Goal: Task Accomplishment & Management: Use online tool/utility

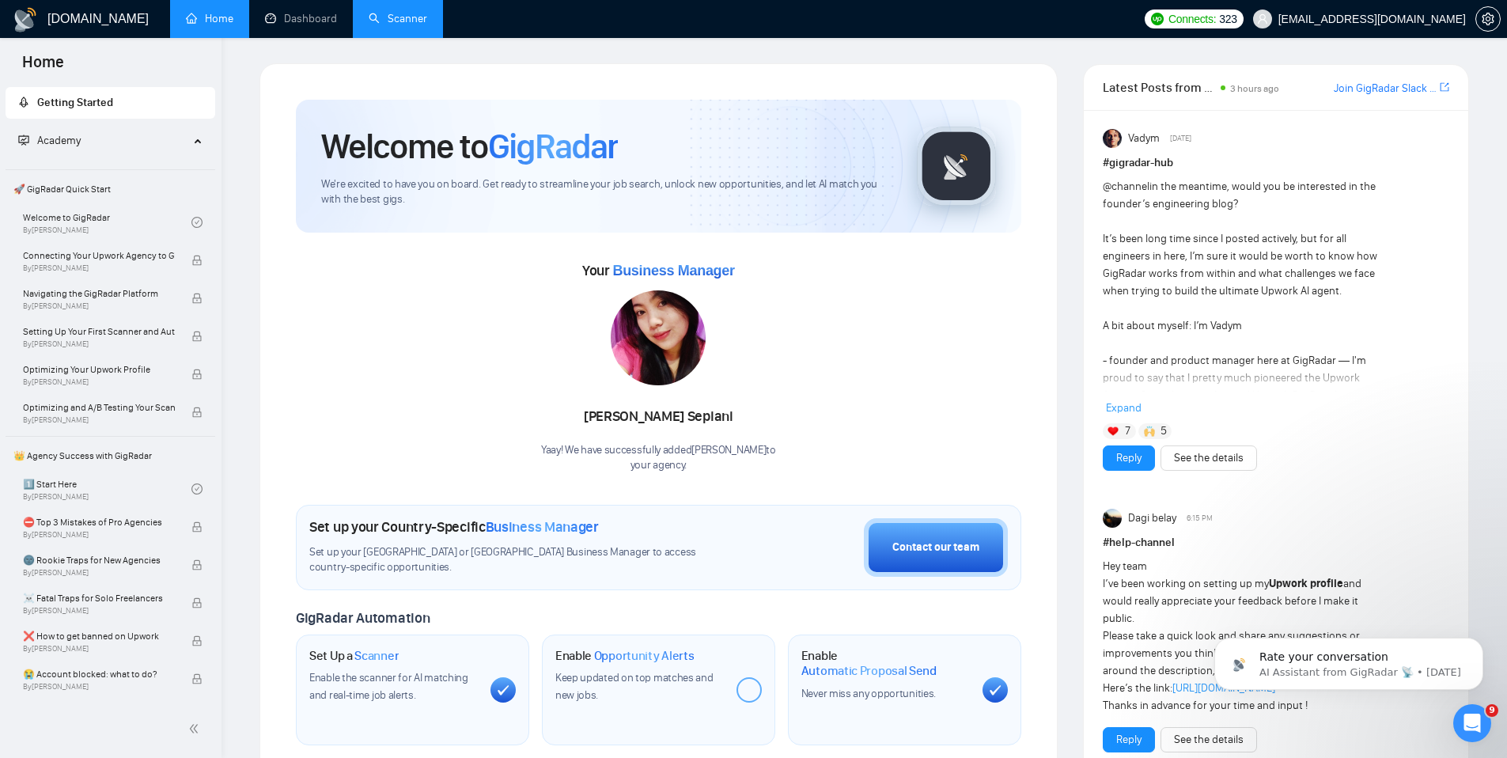
click at [393, 21] on link "Scanner" at bounding box center [398, 18] width 59 height 13
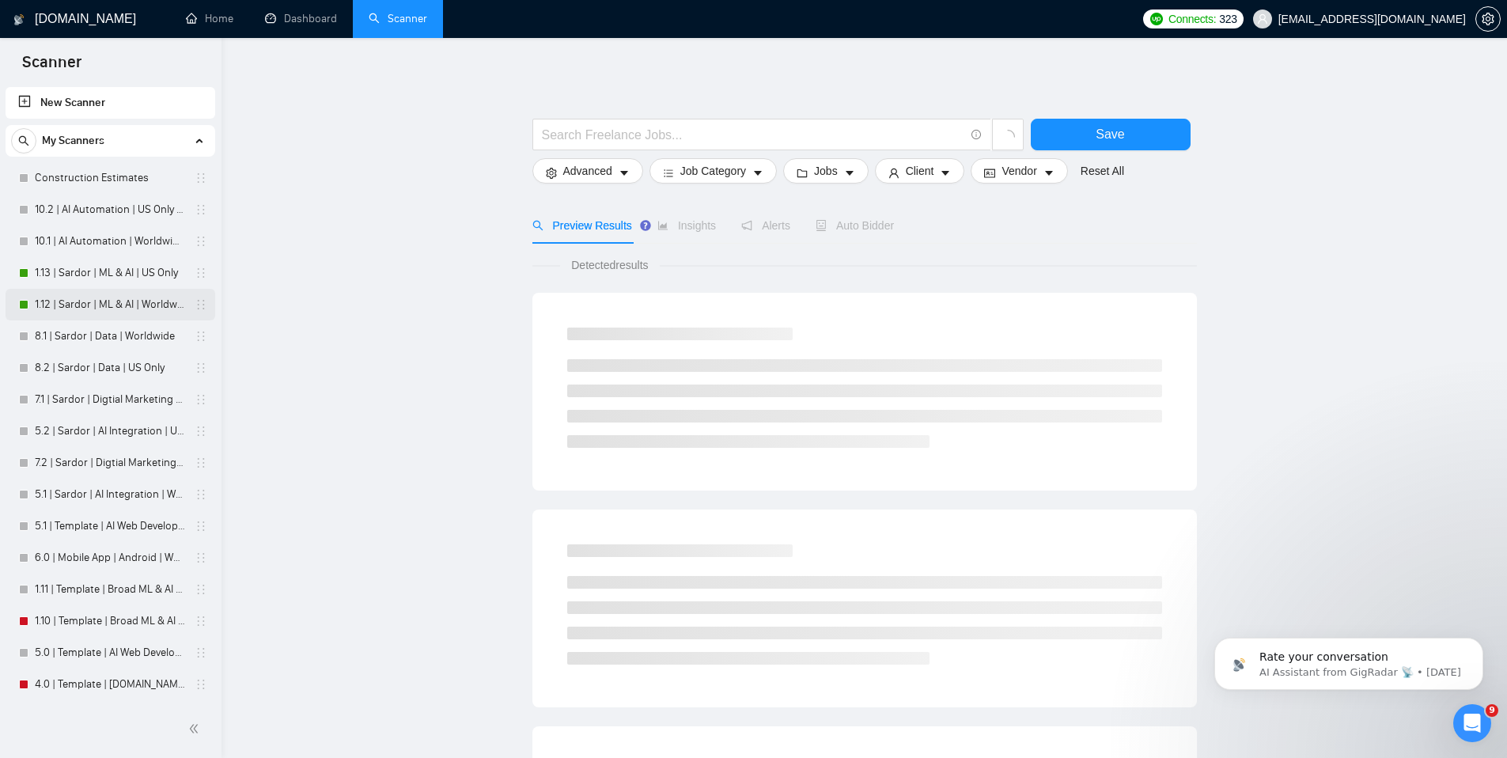
click at [109, 310] on link "1.12 | Sardor | ML & AI | Worldwide" at bounding box center [110, 305] width 150 height 32
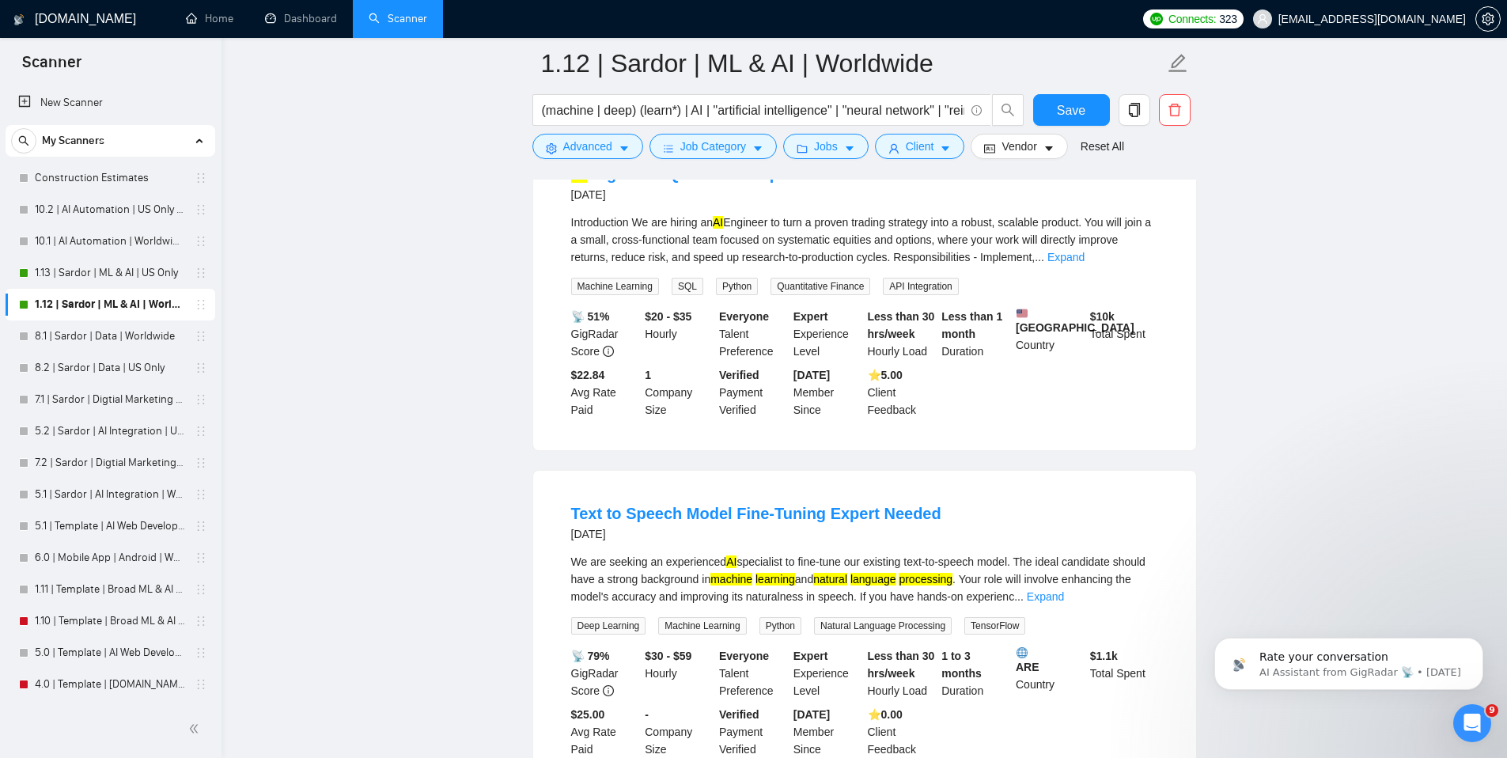
scroll to position [1898, 0]
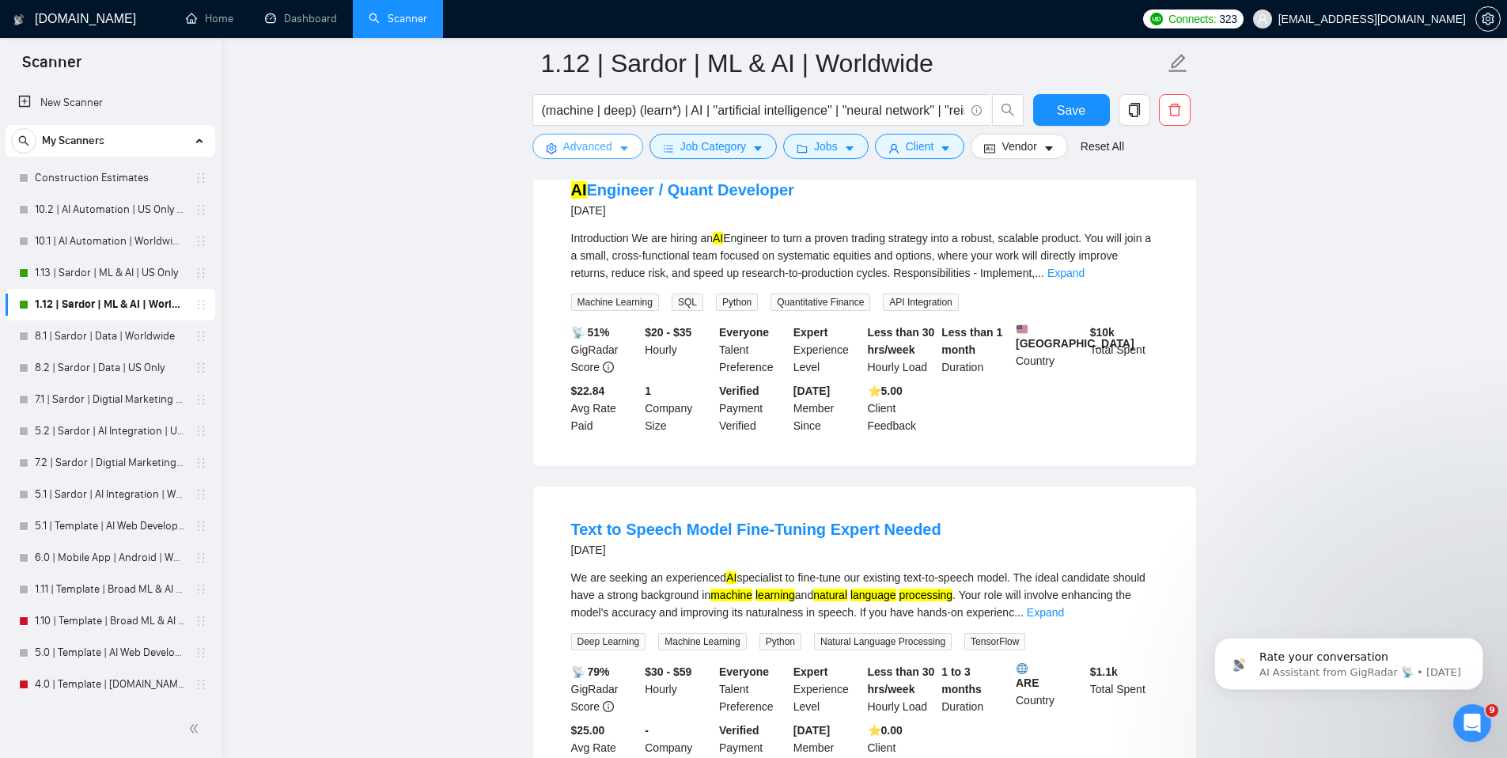
click at [611, 149] on span "Advanced" at bounding box center [587, 146] width 49 height 17
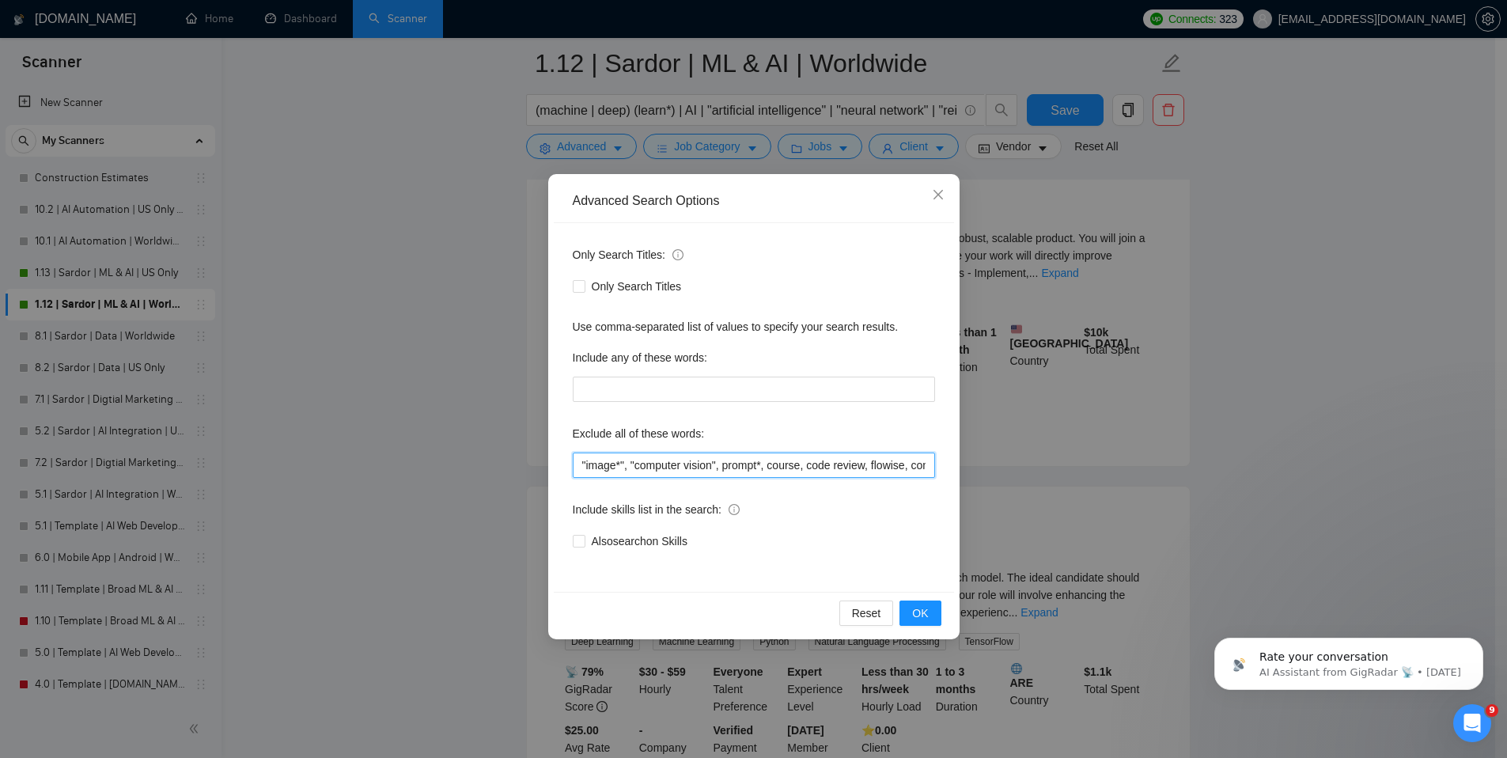
click at [595, 461] on input ""image*", "computer vision", prompt*, course, code review, flowise, consultatio…" at bounding box center [754, 464] width 362 height 25
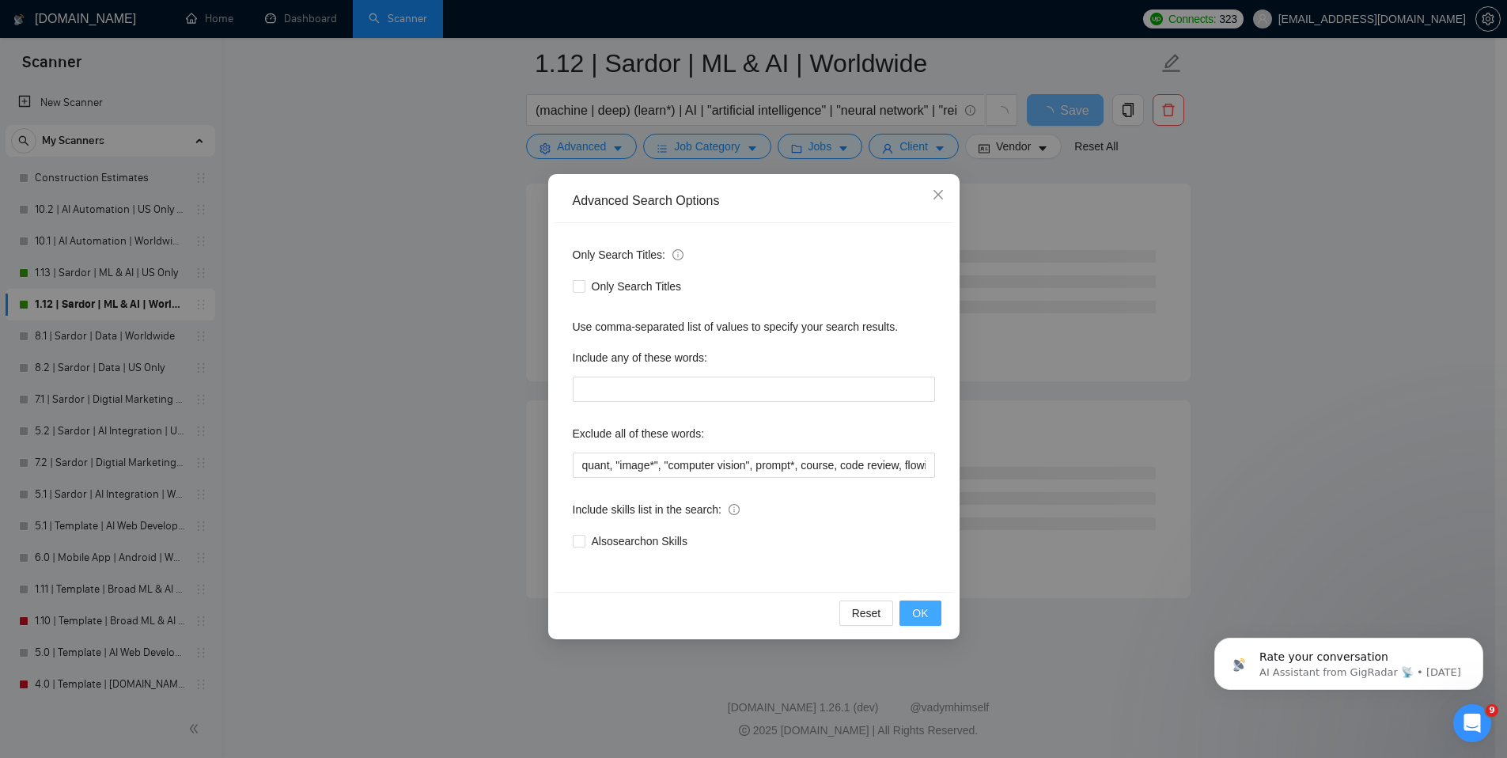
click at [908, 610] on button "OK" at bounding box center [919, 612] width 41 height 25
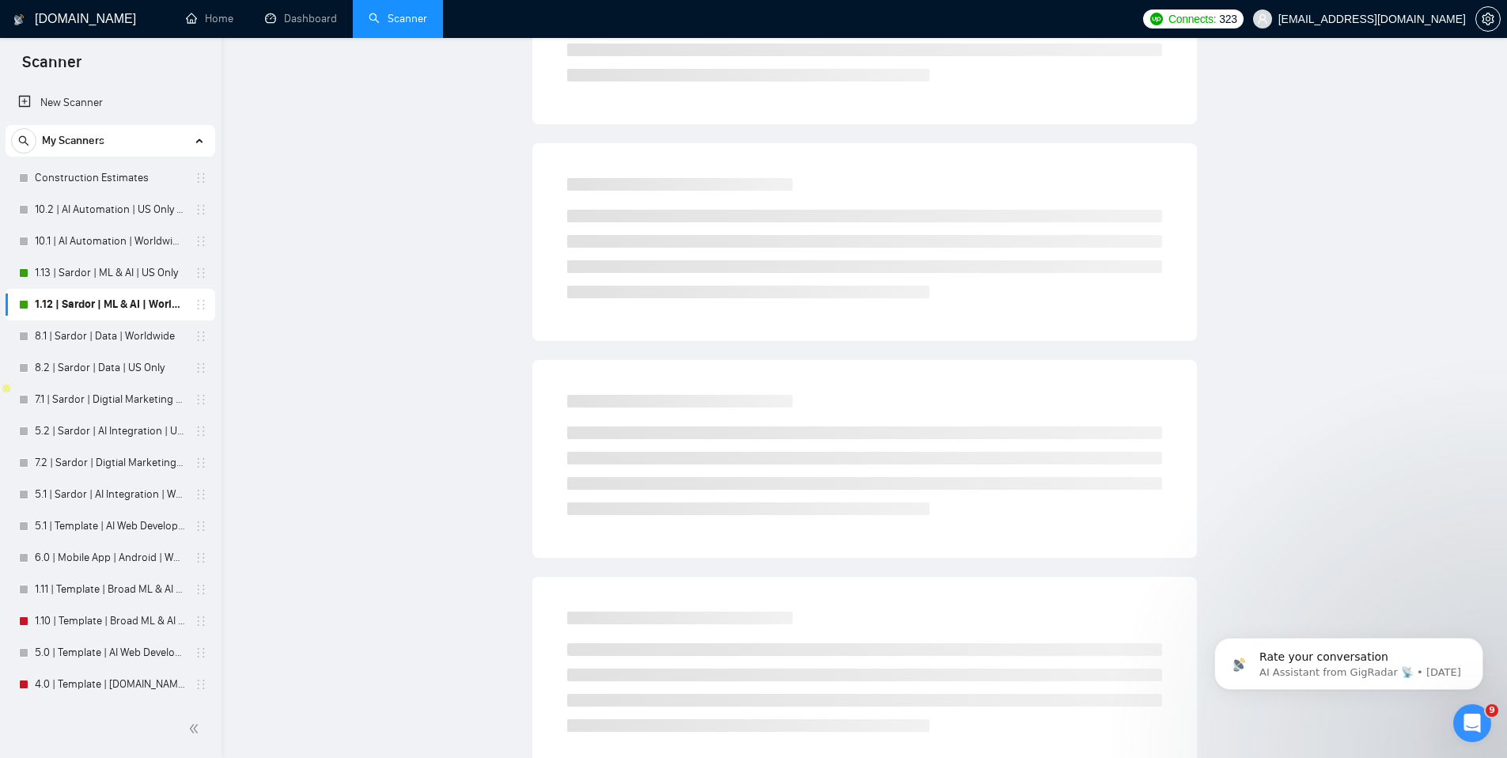
scroll to position [0, 0]
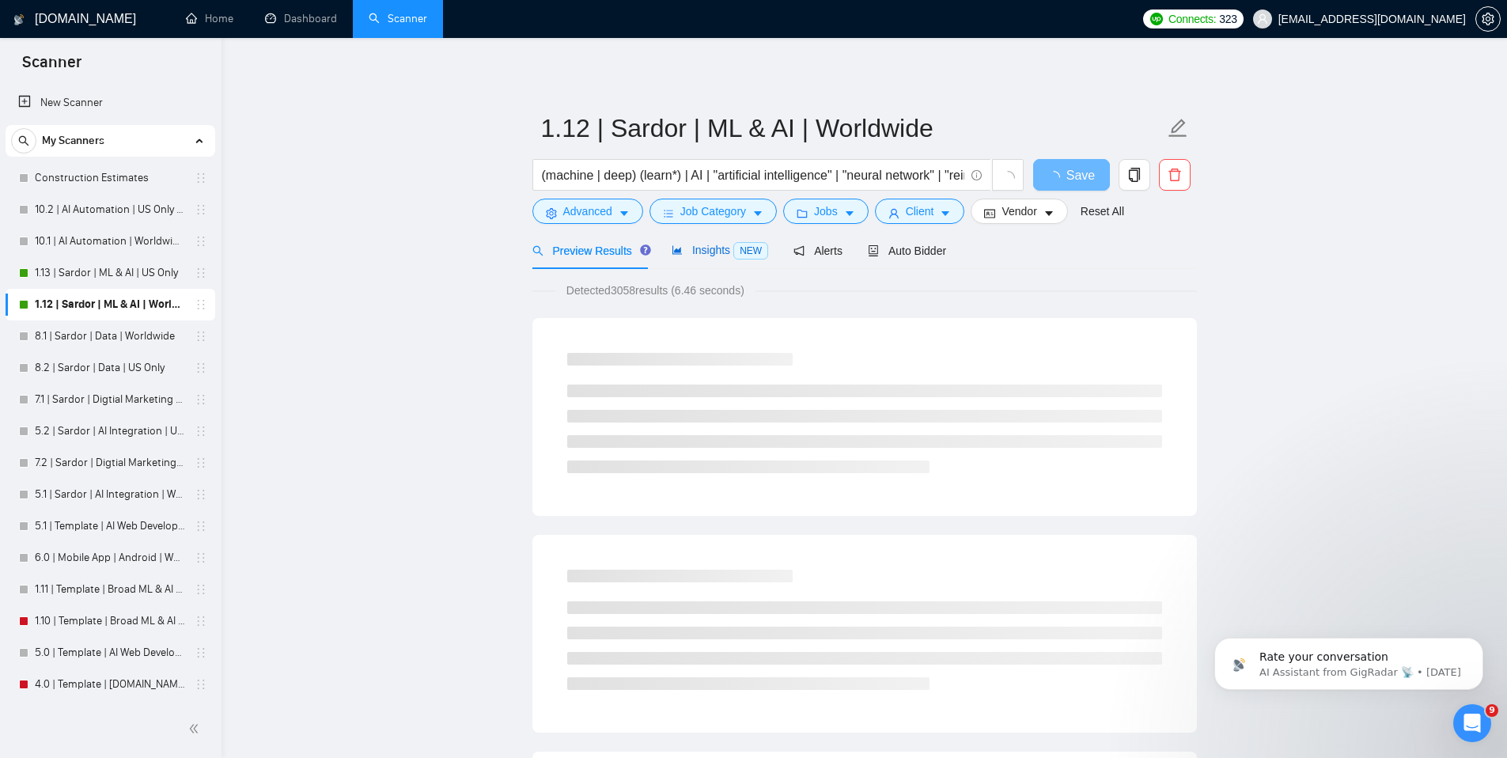
click at [717, 248] on span "Insights NEW" at bounding box center [719, 250] width 96 height 13
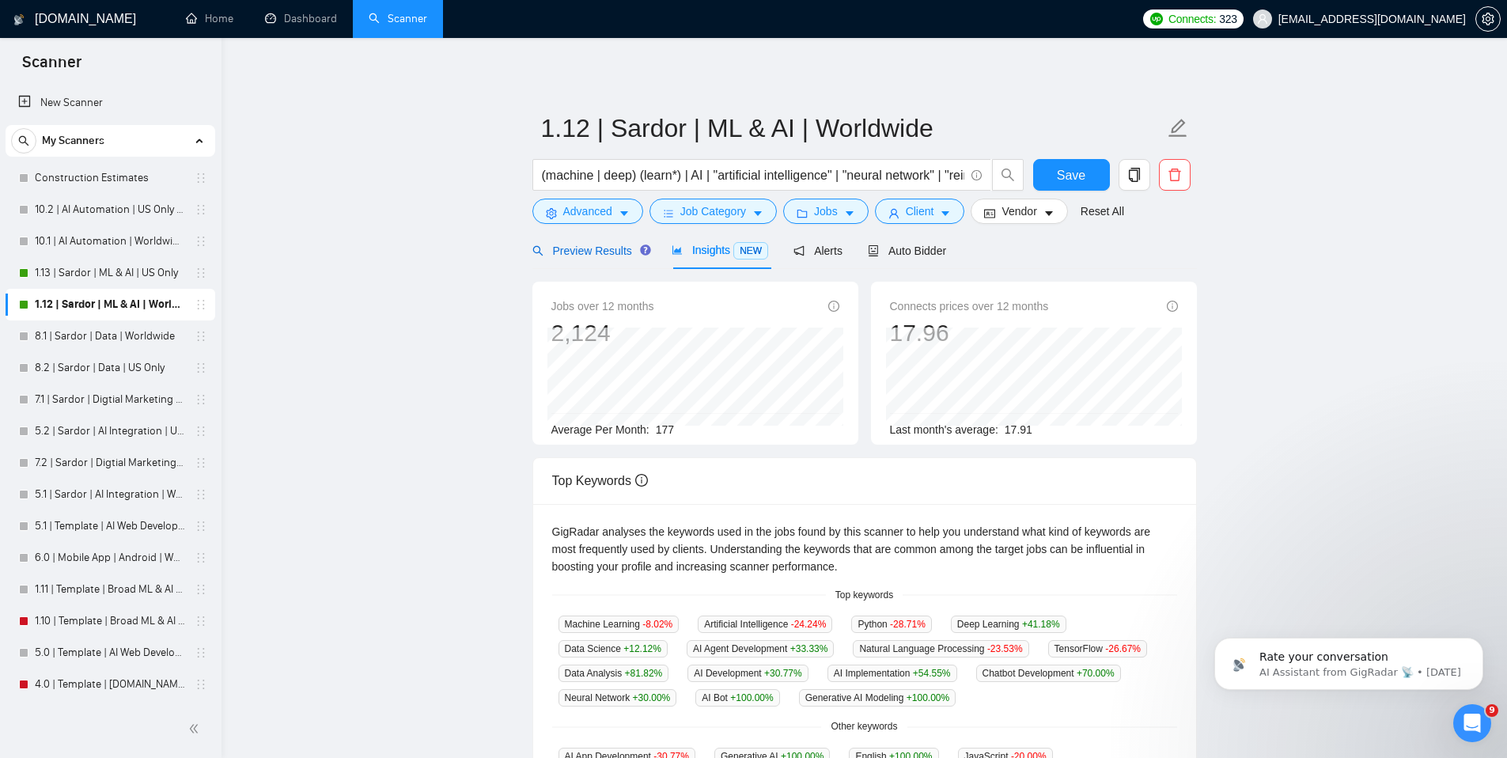
click at [588, 257] on span "Preview Results" at bounding box center [589, 250] width 114 height 13
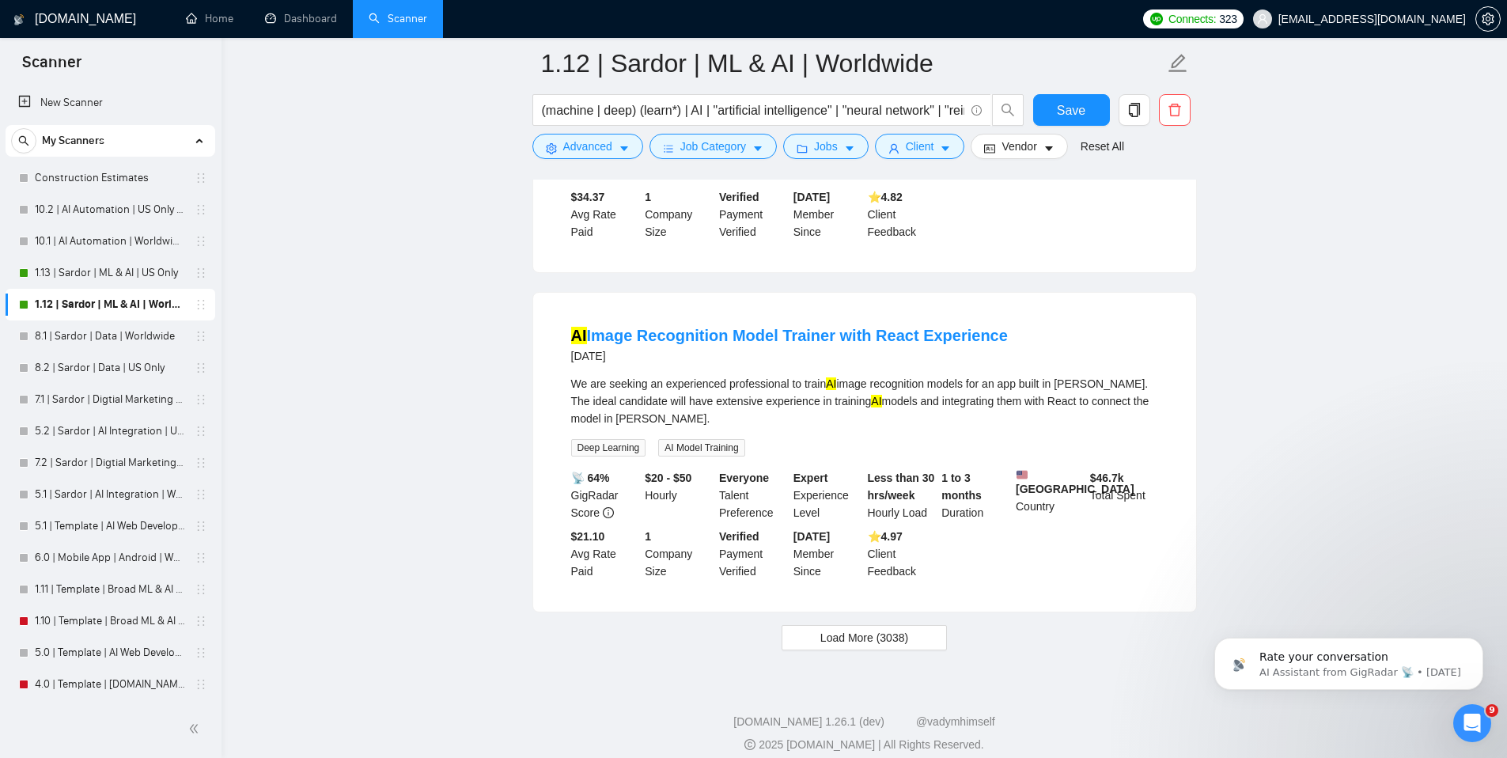
scroll to position [3171, 0]
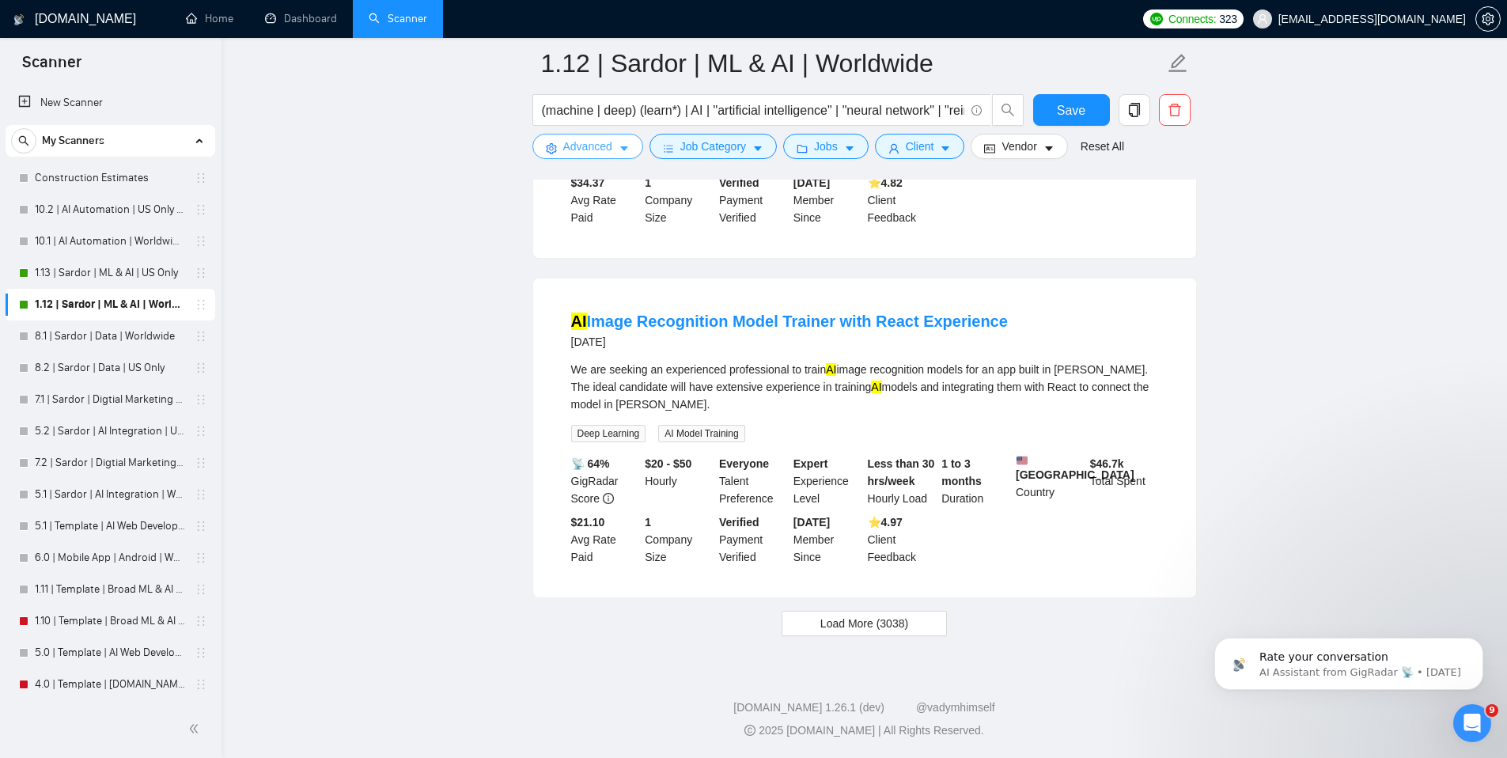
click at [608, 146] on span "Advanced" at bounding box center [587, 146] width 49 height 17
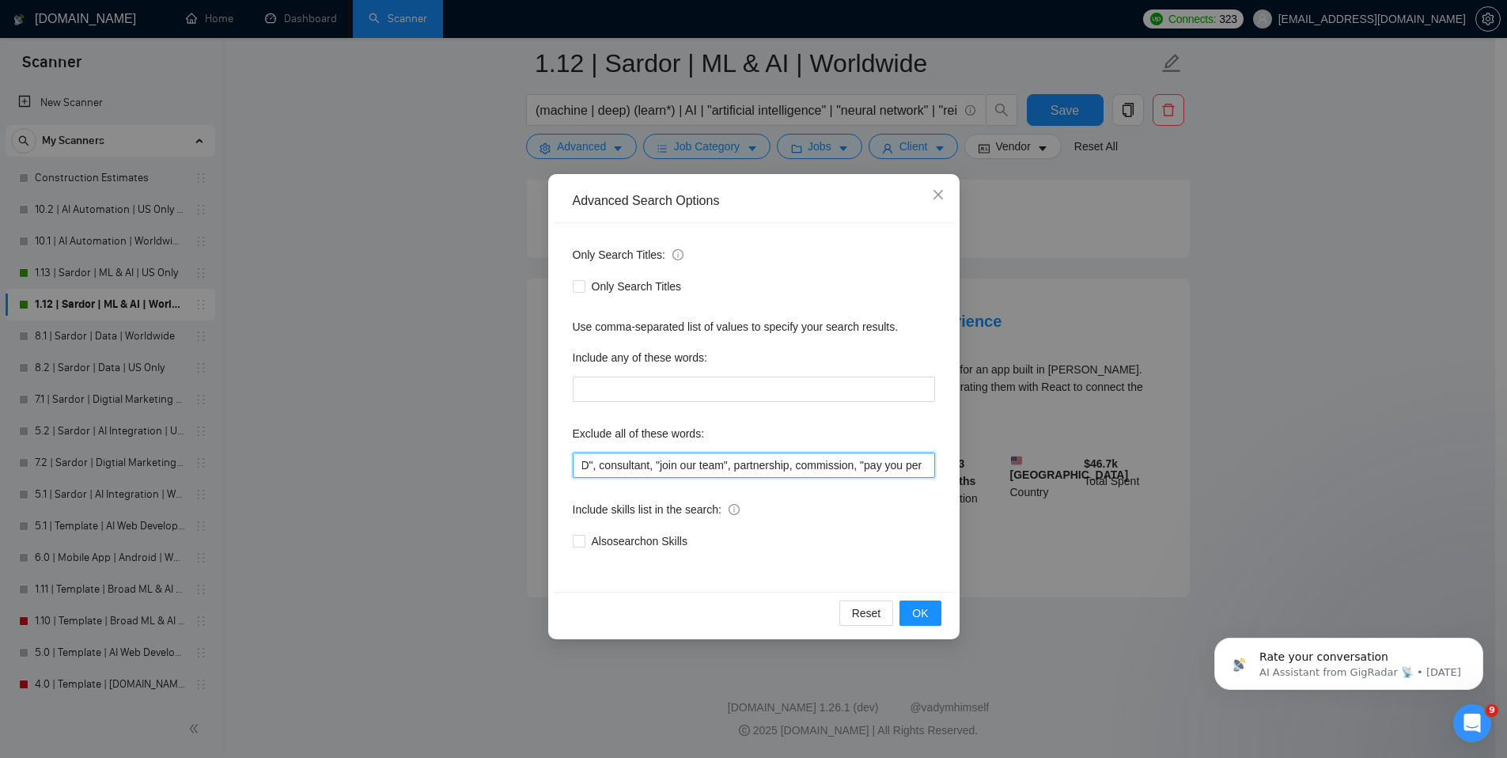
scroll to position [0, 557]
drag, startPoint x: 751, startPoint y: 470, endPoint x: 988, endPoint y: 452, distance: 237.1
click at [988, 452] on div "Advanced Search Options Only Search Titles: Only Search Titles Use comma-separa…" at bounding box center [753, 379] width 1507 height 758
click at [874, 468] on input "quant, "image*", "computer vision", prompt*, course, code review, flowise, cons…" at bounding box center [754, 464] width 362 height 25
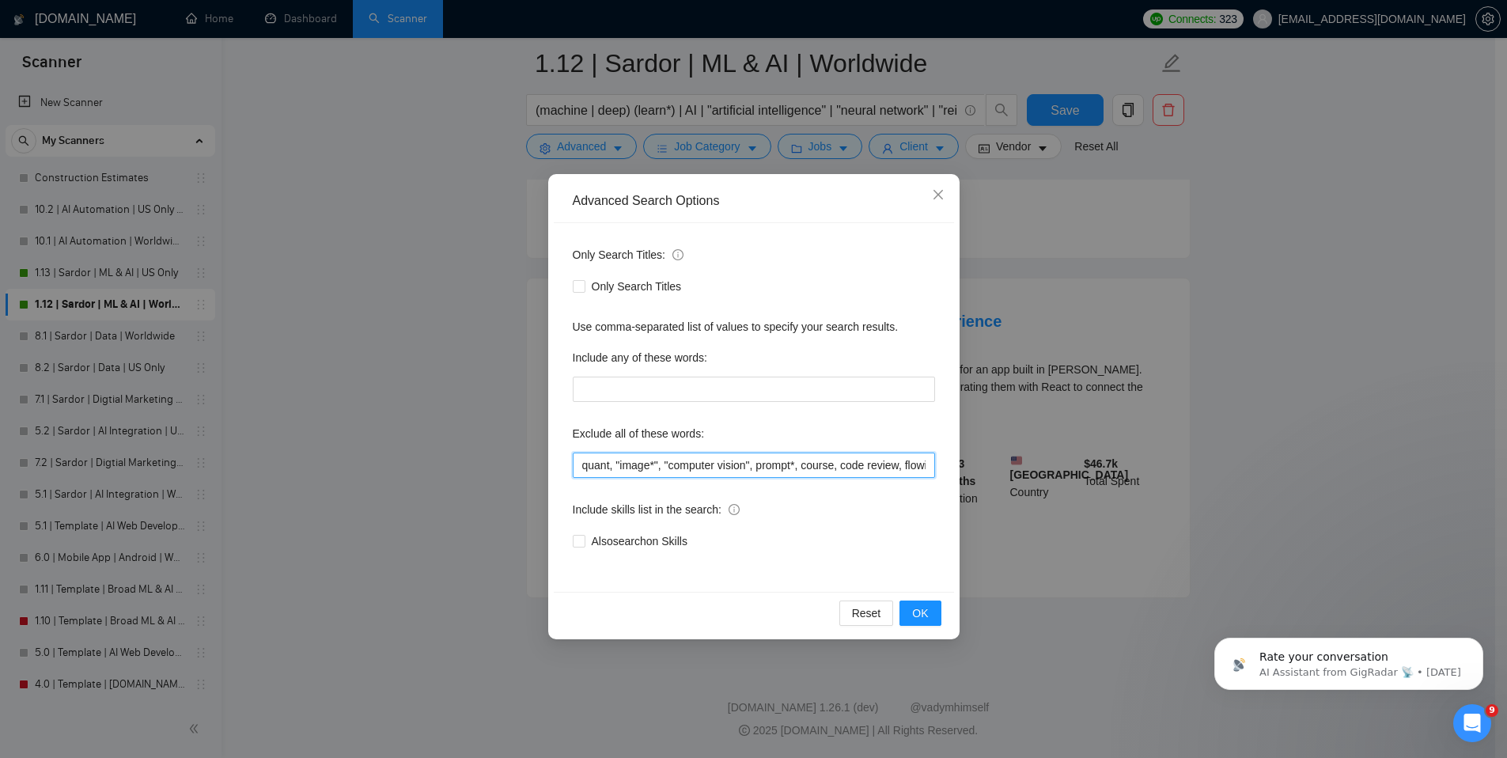
click at [661, 465] on input "quant, "image*", "computer vision", prompt*, course, code review, flowise, cons…" at bounding box center [754, 464] width 362 height 25
click at [622, 466] on input "quant, "image*, "computer vision", prompt*, course, code review, flowise, consu…" at bounding box center [754, 464] width 362 height 25
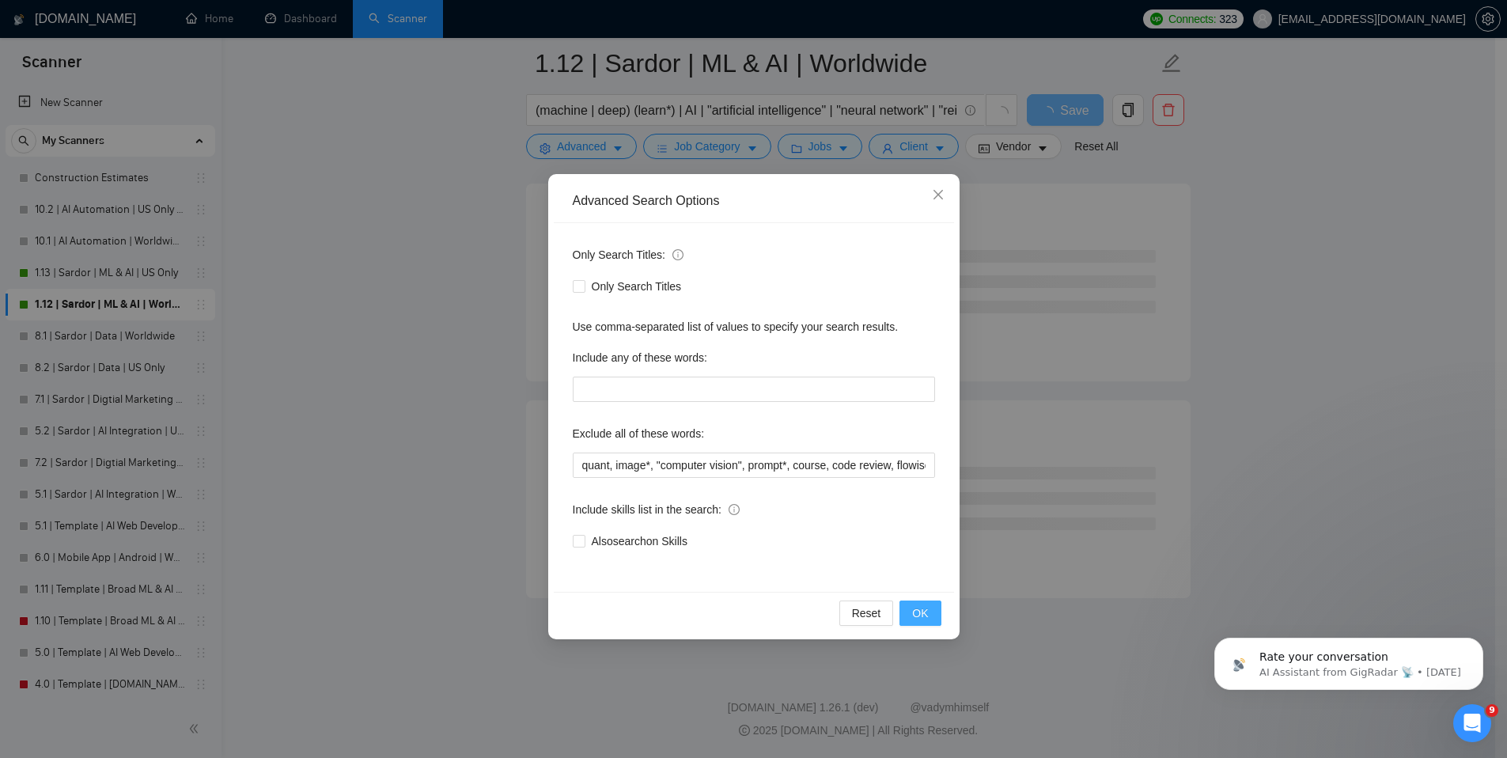
click at [913, 606] on span "OK" at bounding box center [920, 612] width 16 height 17
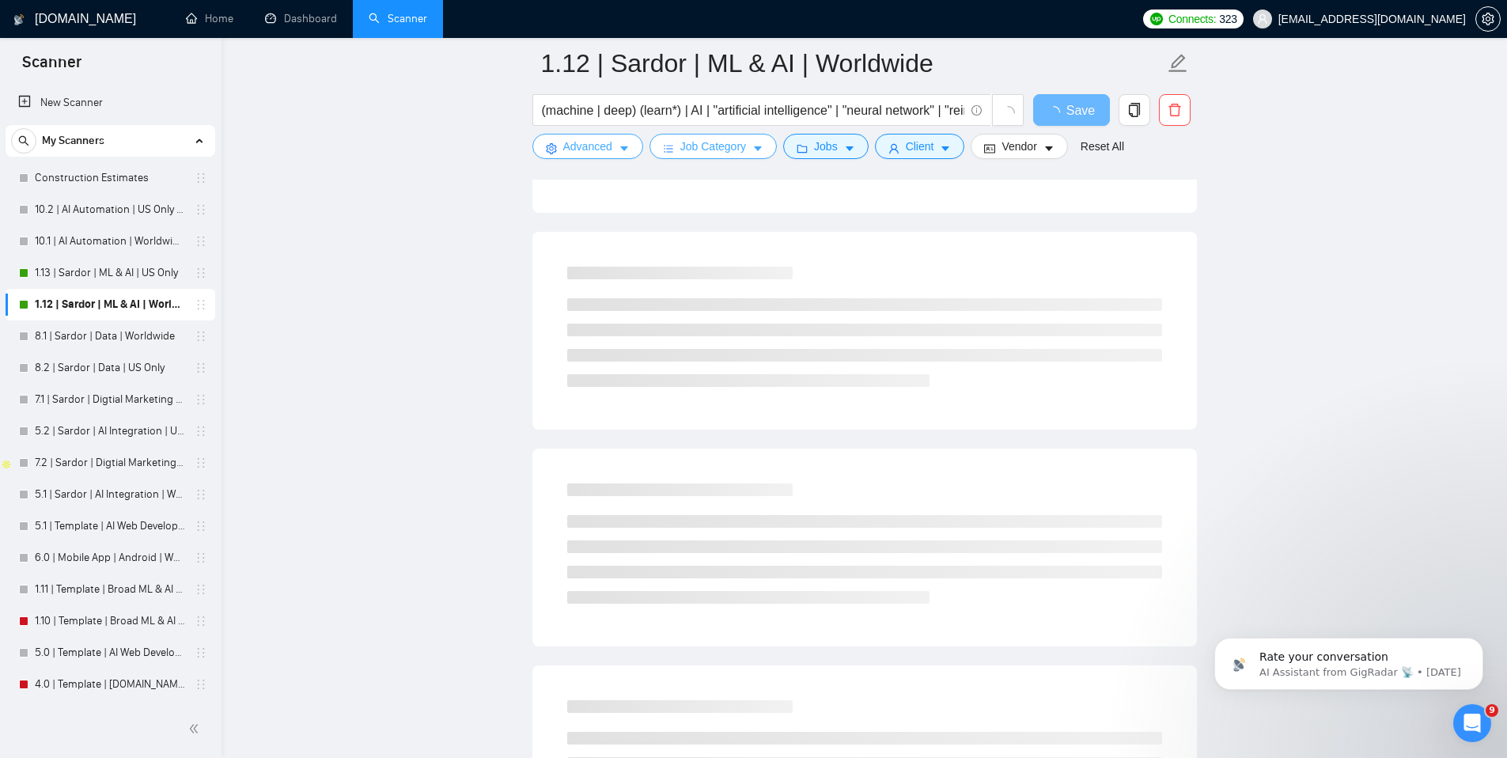
scroll to position [0, 0]
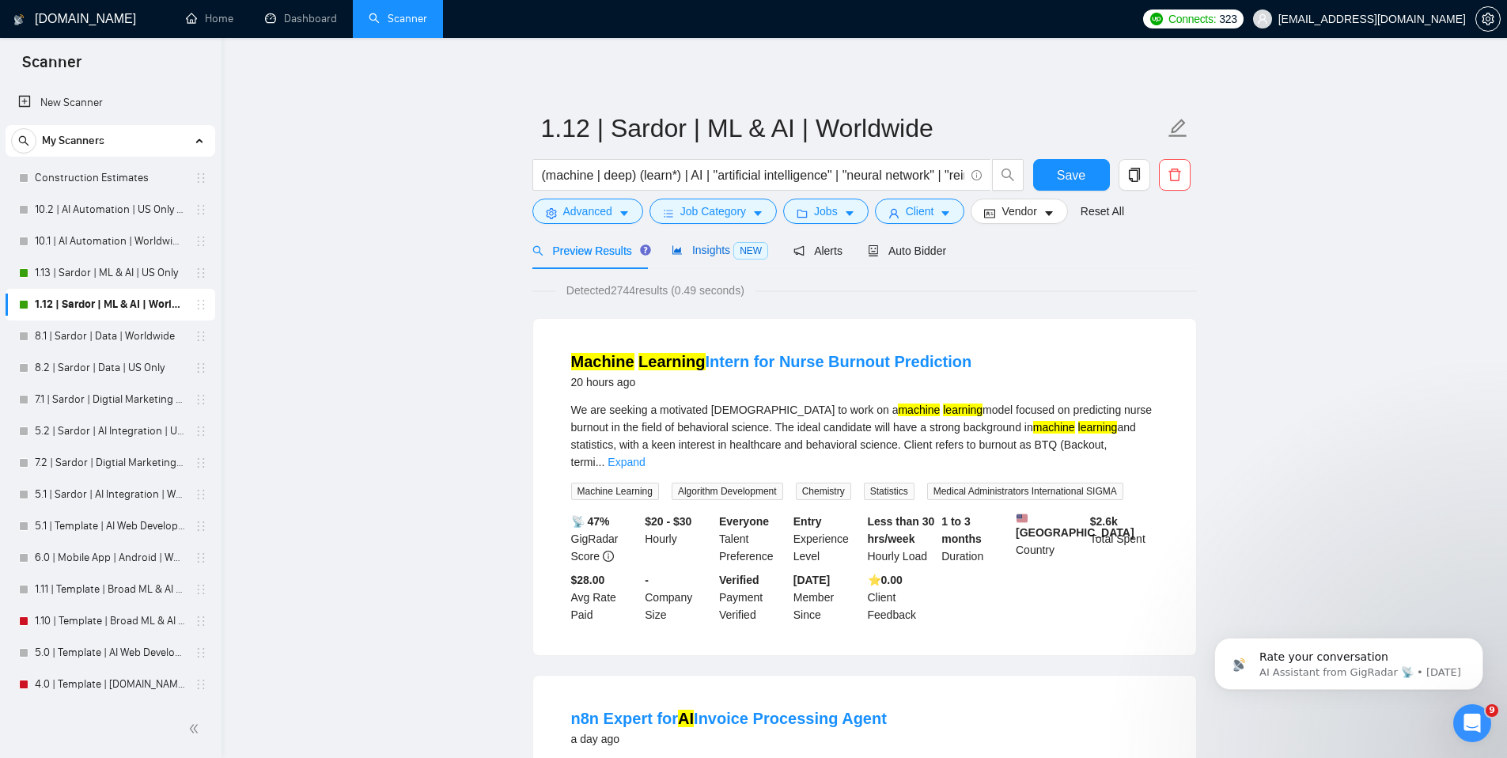
click at [704, 251] on span "Insights NEW" at bounding box center [719, 250] width 96 height 13
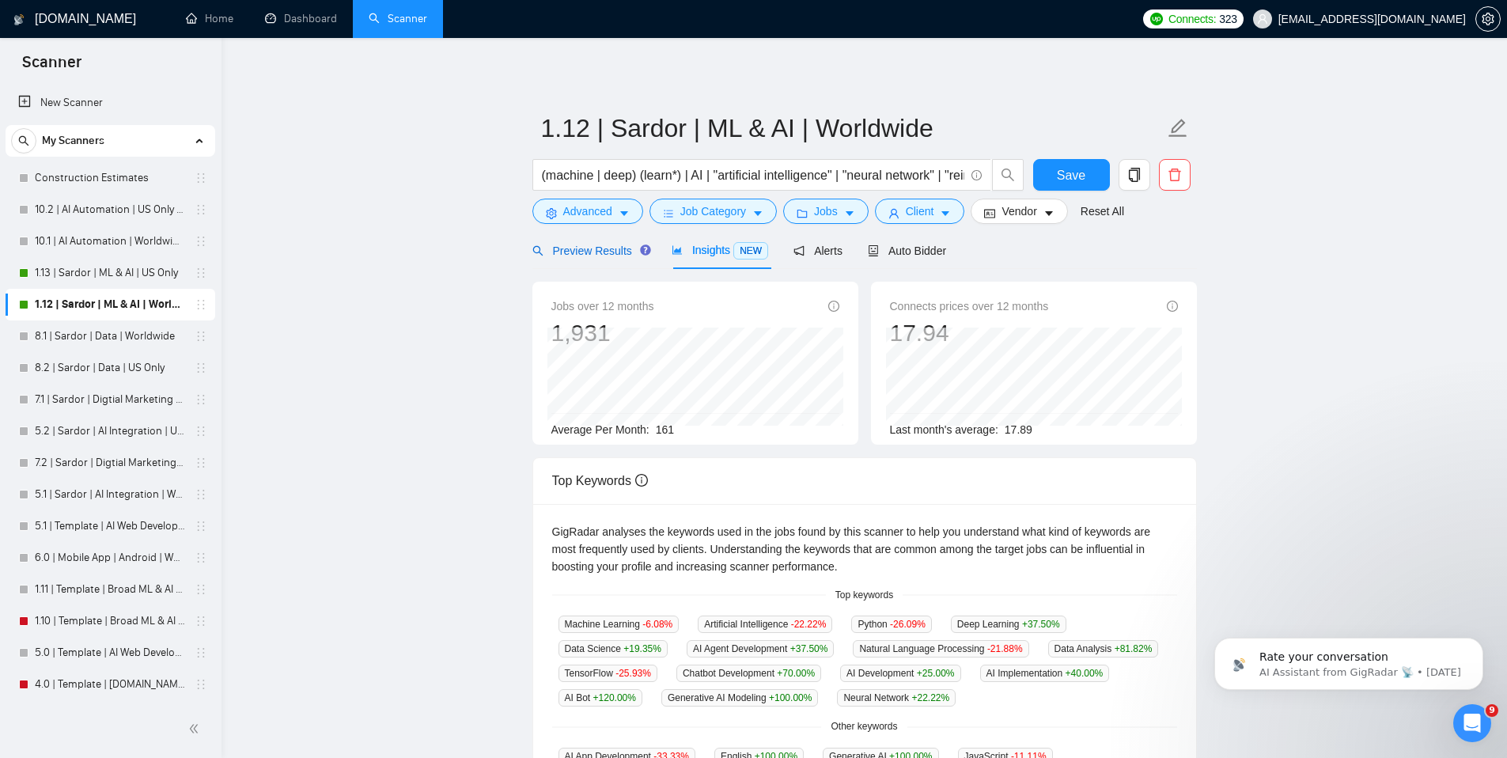
click at [599, 247] on span "Preview Results" at bounding box center [589, 250] width 114 height 13
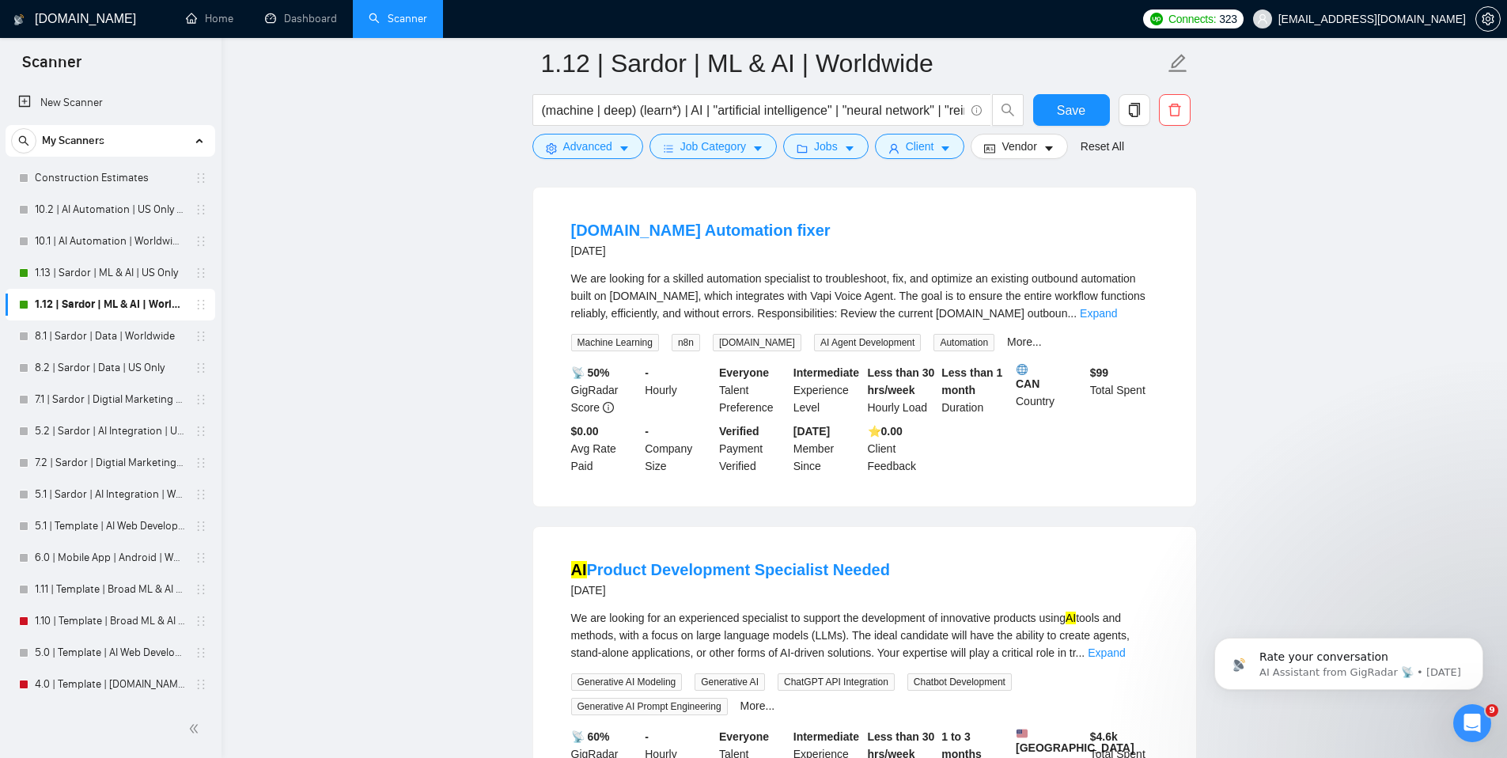
scroll to position [2469, 0]
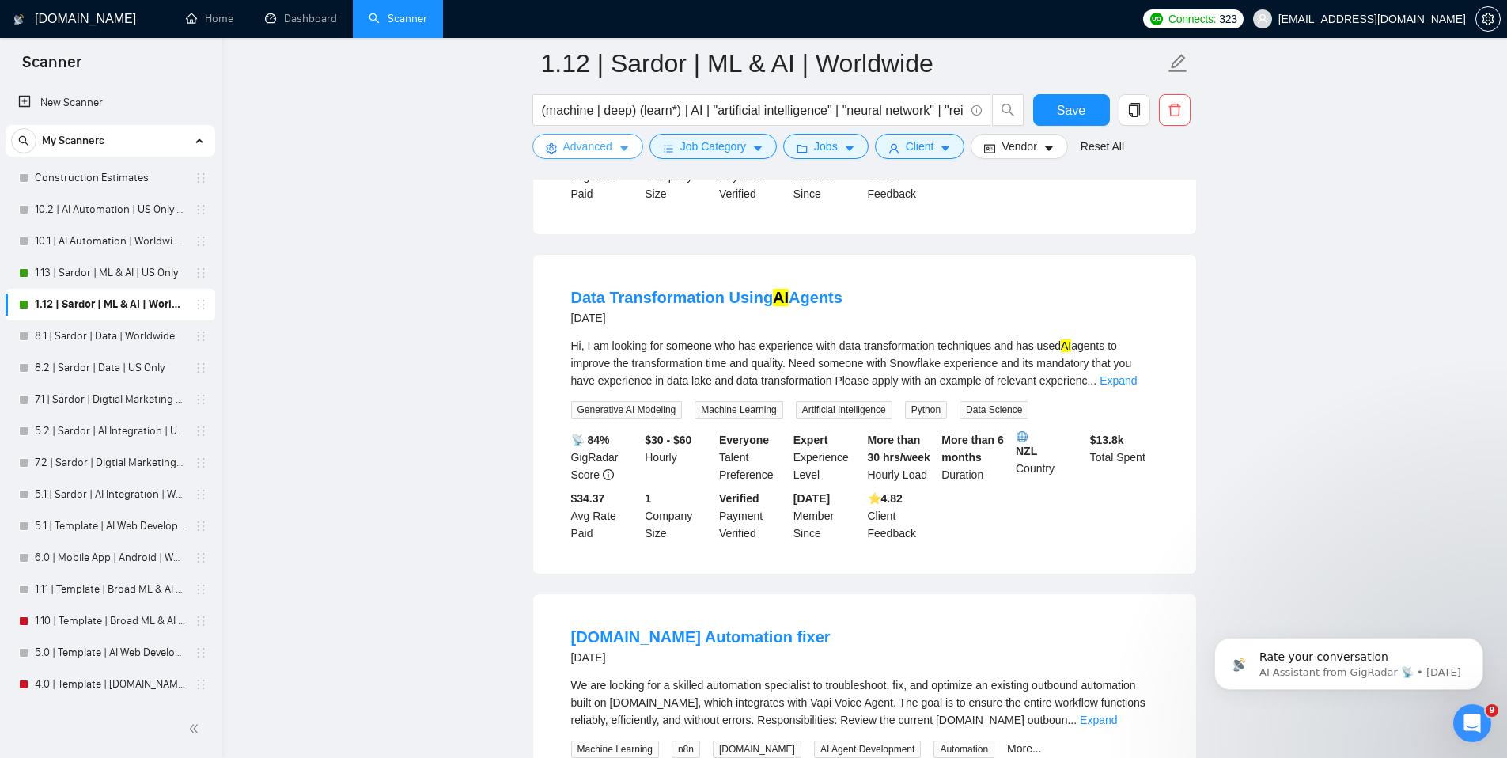
click at [625, 149] on icon "caret-down" at bounding box center [624, 149] width 8 height 5
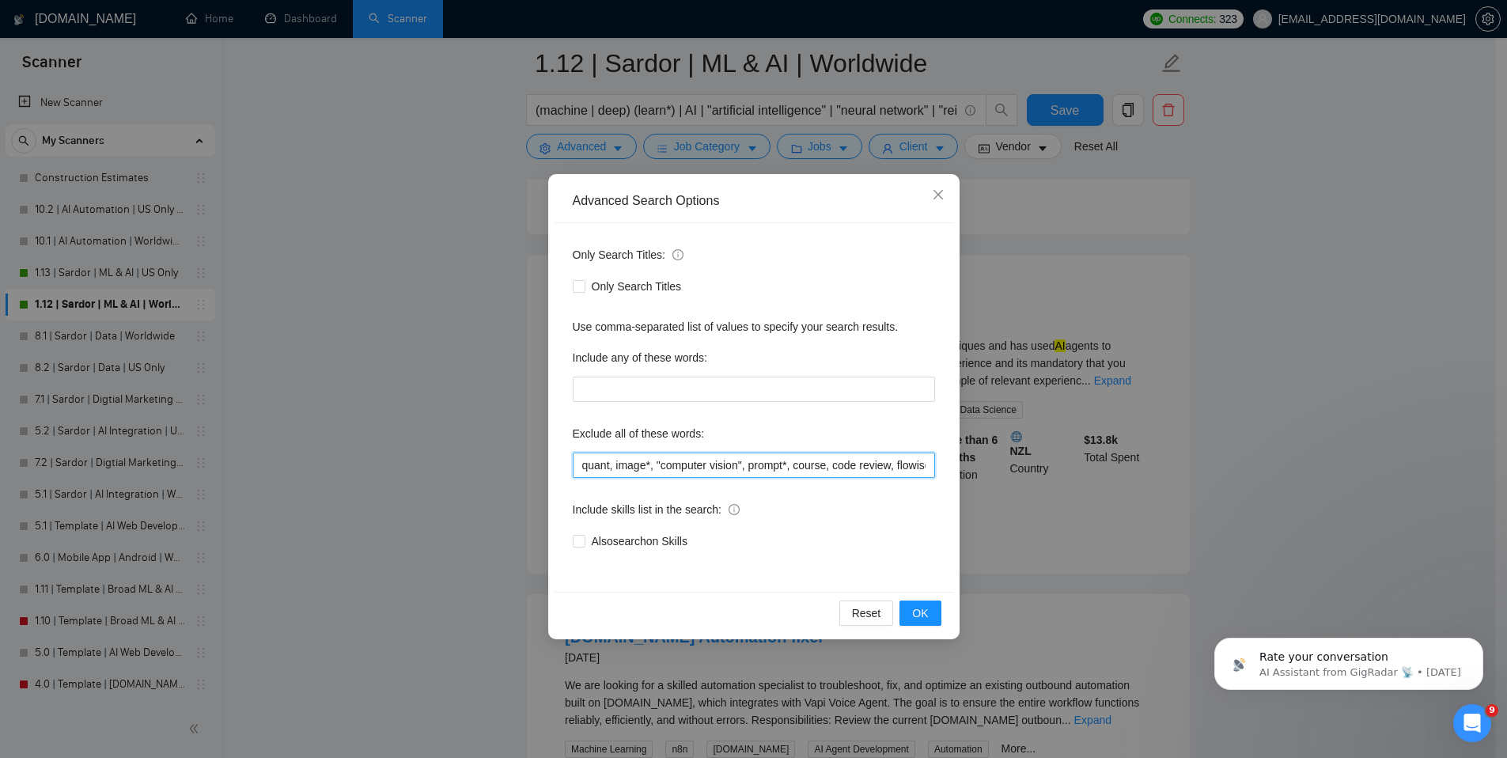
click at [638, 471] on input "quant, image*, "computer vision", prompt*, course, code review, flowise, consul…" at bounding box center [754, 464] width 362 height 25
type input "fix*, quant, image*, "computer vision", prompt*, course, code review, flowise, …"
click at [919, 611] on span "OK" at bounding box center [920, 612] width 16 height 17
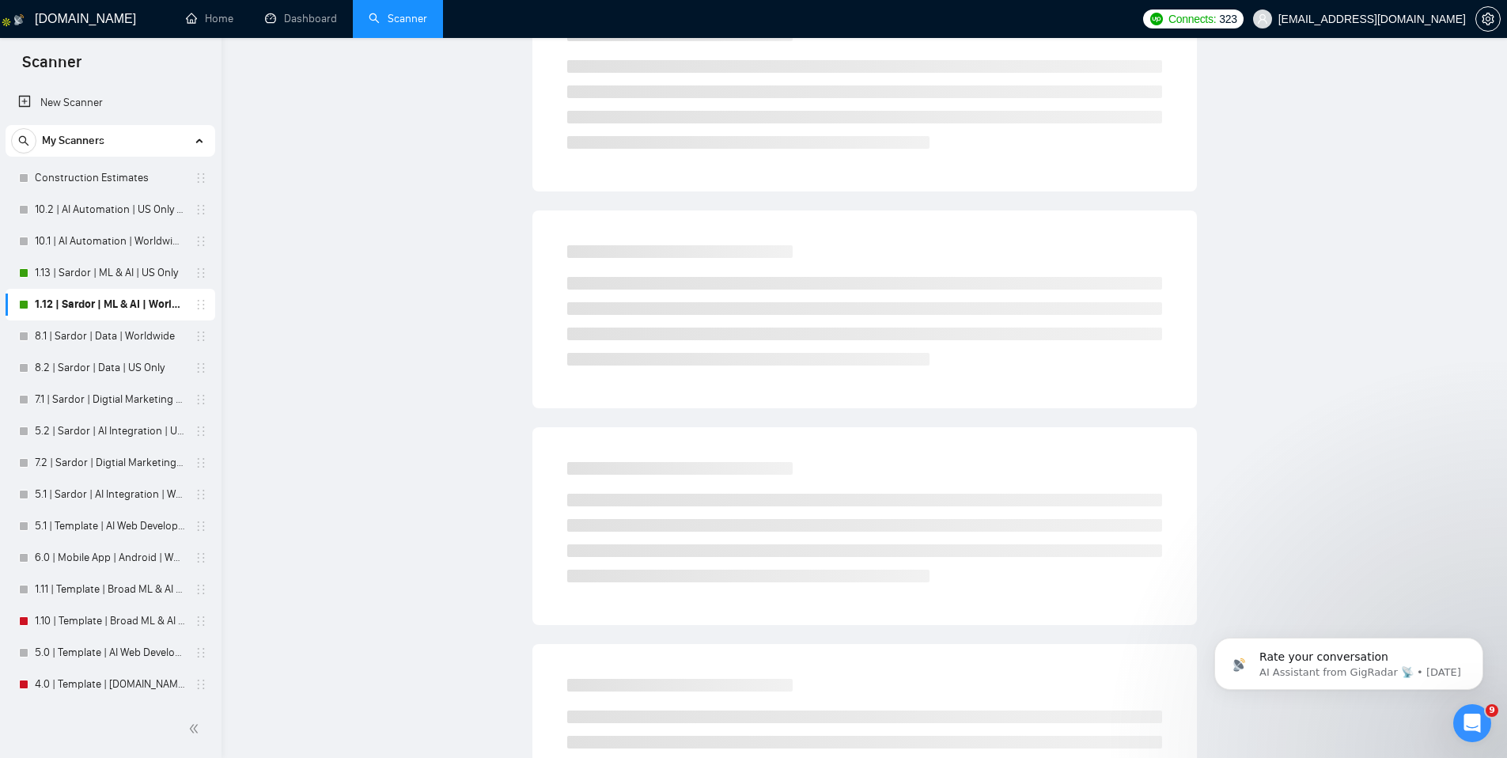
scroll to position [0, 0]
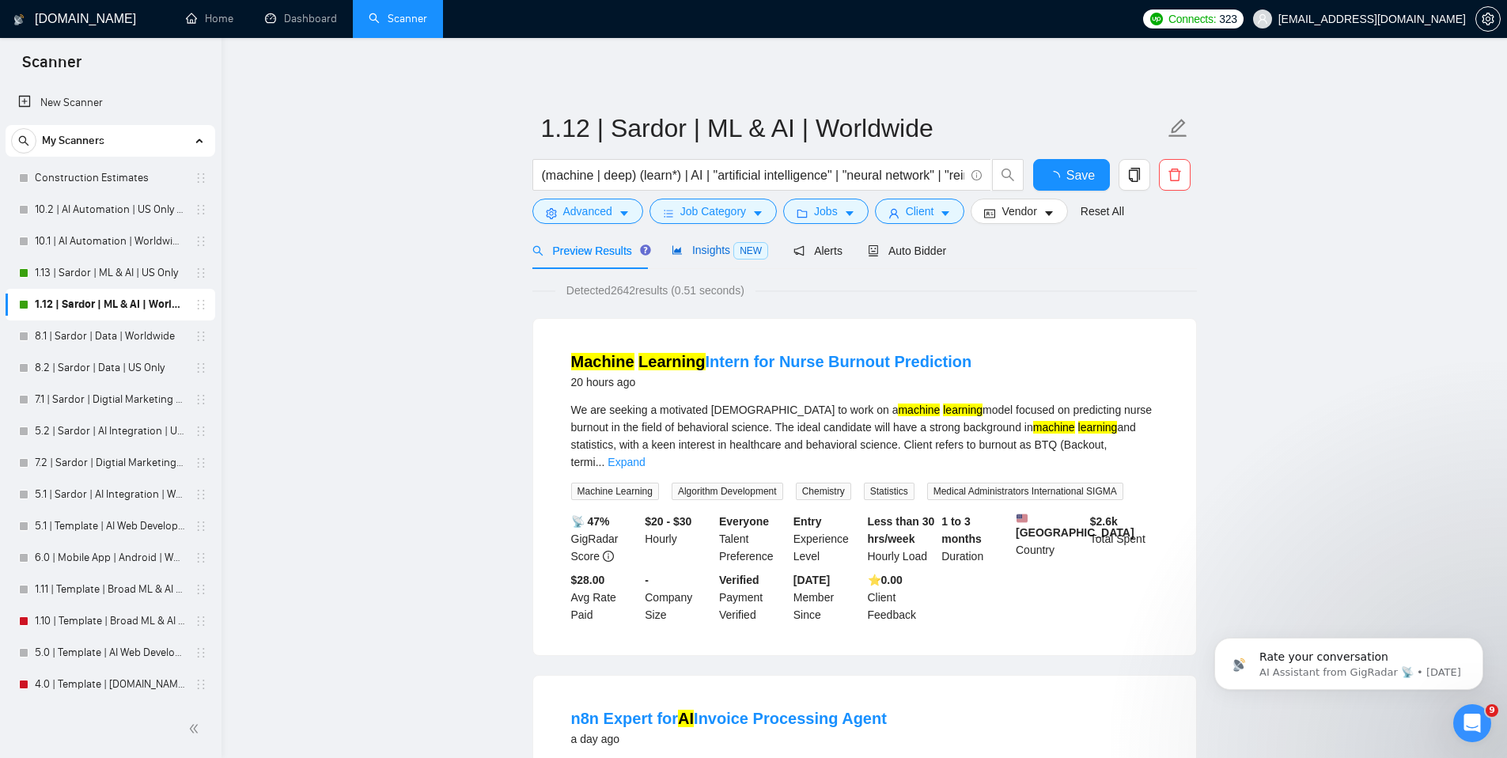
click at [710, 245] on span "Insights NEW" at bounding box center [719, 250] width 96 height 13
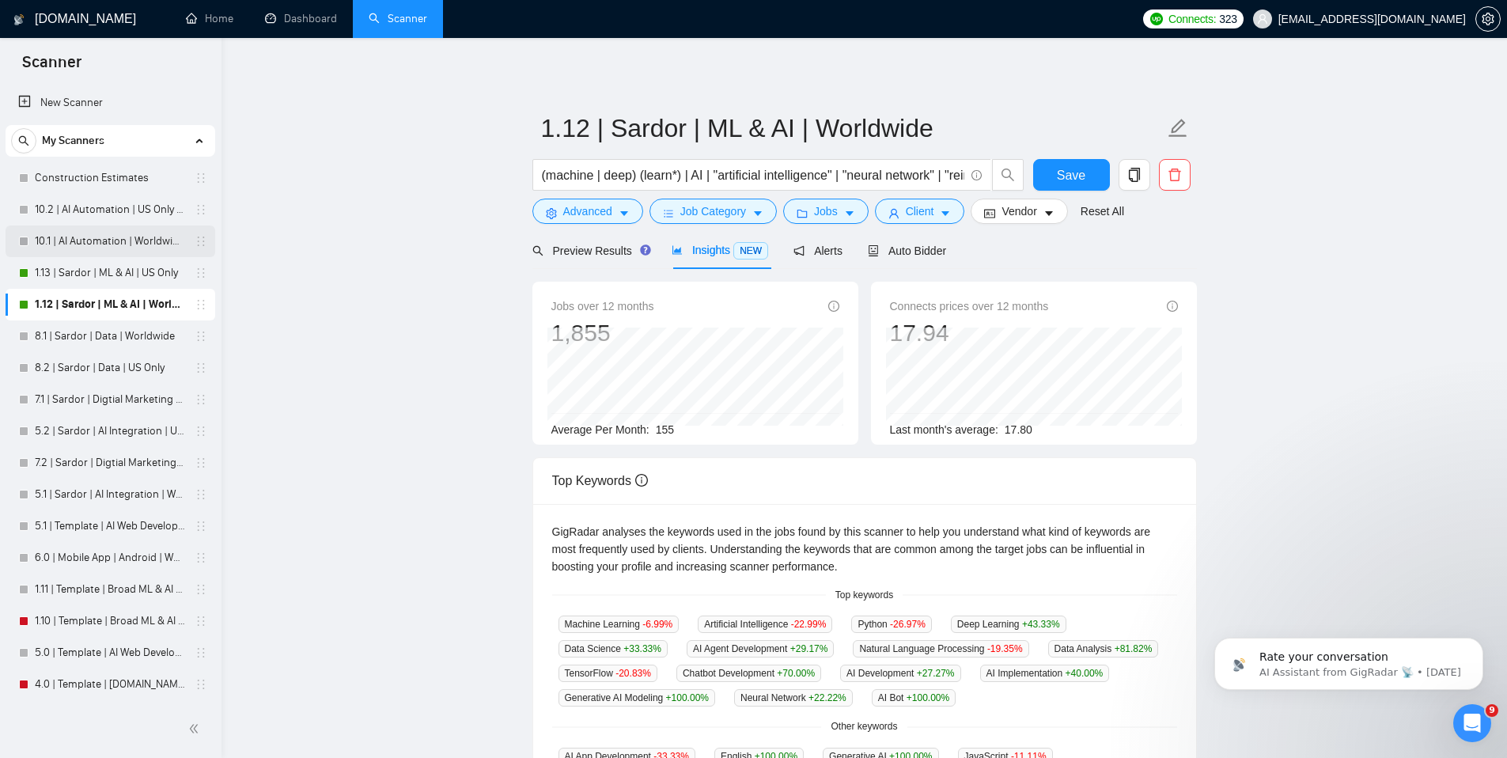
click at [107, 242] on link "10.1 | AI Automation | Worldwide | Simple Sardor" at bounding box center [110, 241] width 150 height 32
click at [1049, 164] on button "Save" at bounding box center [1071, 175] width 77 height 32
click at [81, 239] on link "10.1 | AI Automation | Worldwide | Simple Sardor" at bounding box center [110, 241] width 150 height 32
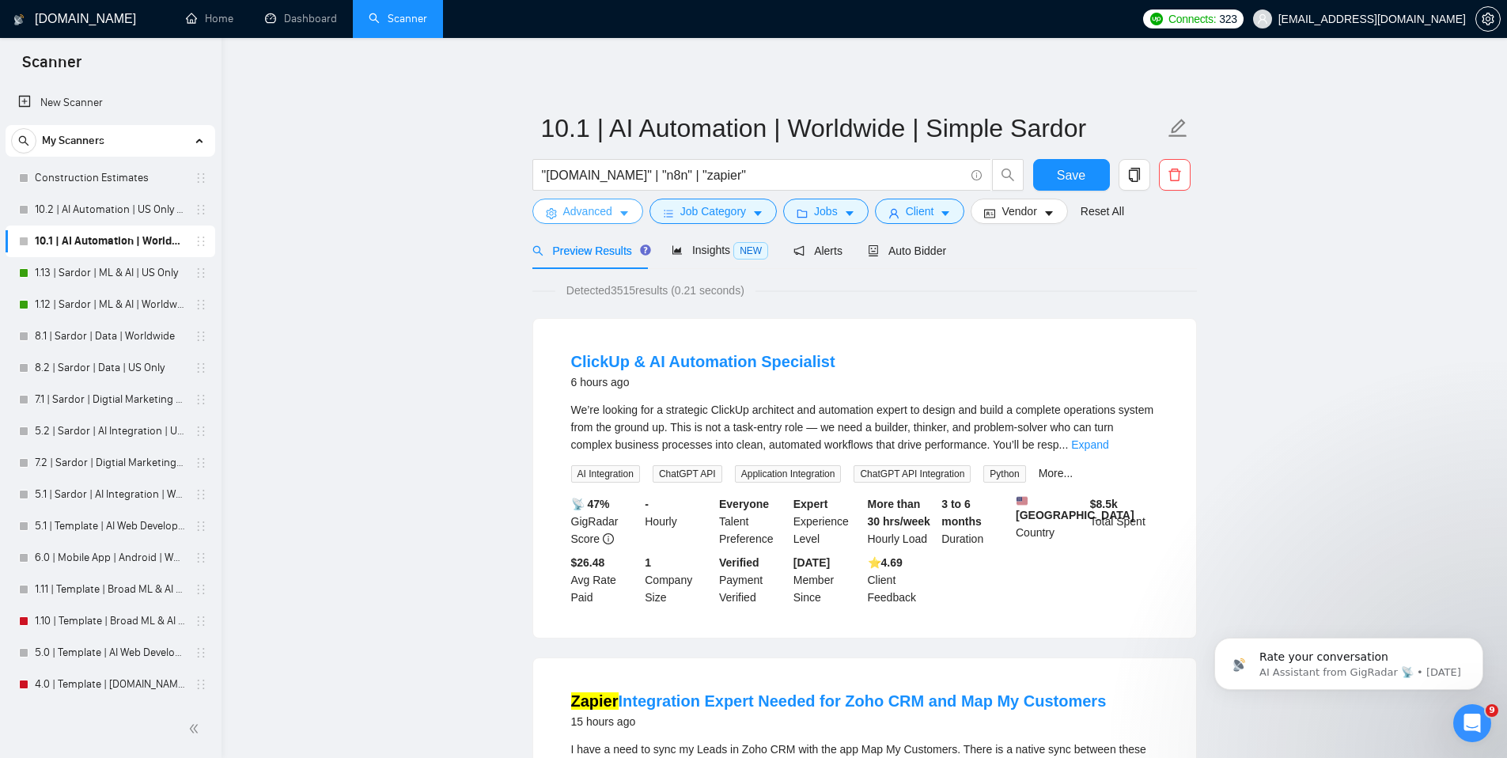
click at [571, 215] on span "Advanced" at bounding box center [587, 210] width 49 height 17
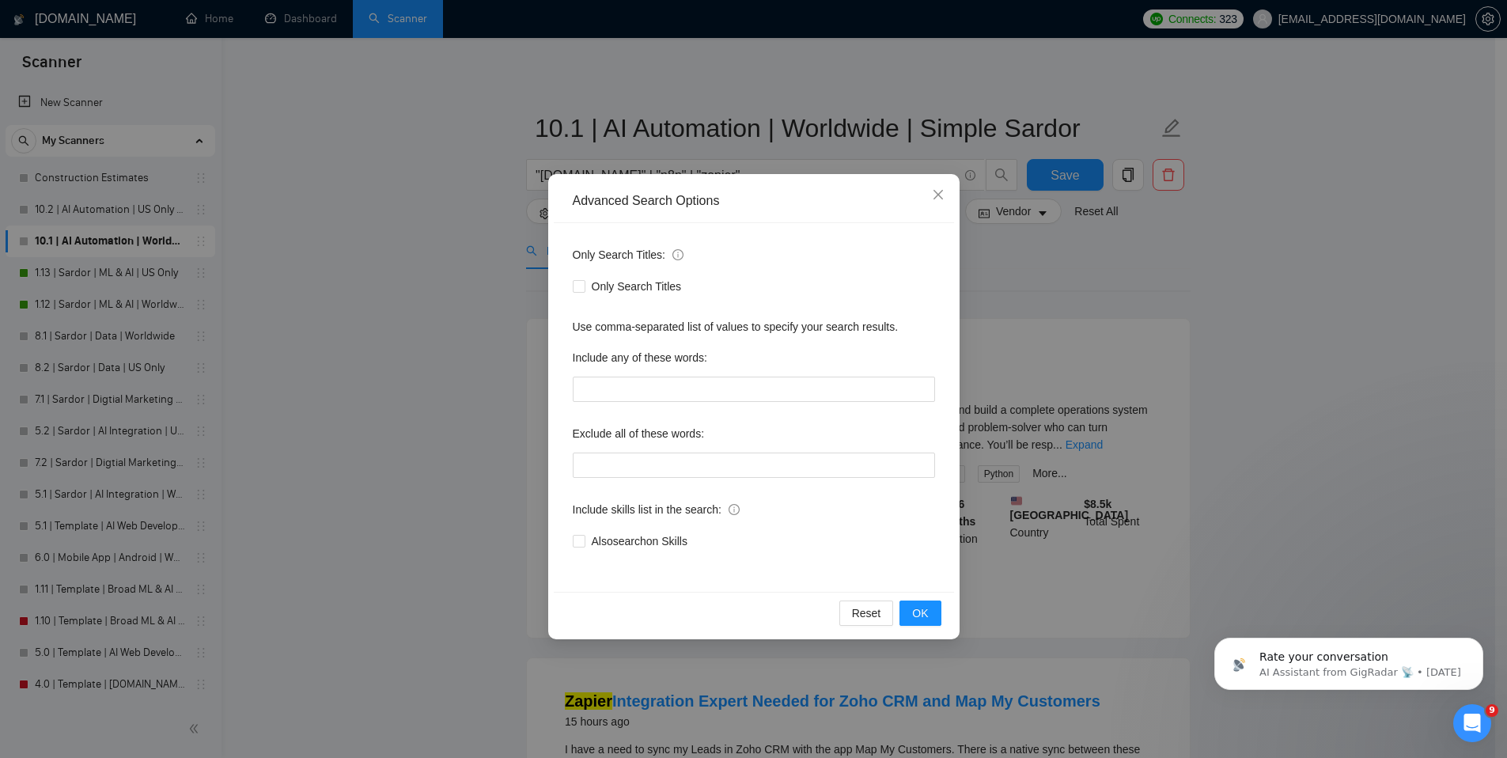
click at [428, 259] on div "Advanced Search Options Only Search Titles: Only Search Titles Use comma-separa…" at bounding box center [753, 379] width 1507 height 758
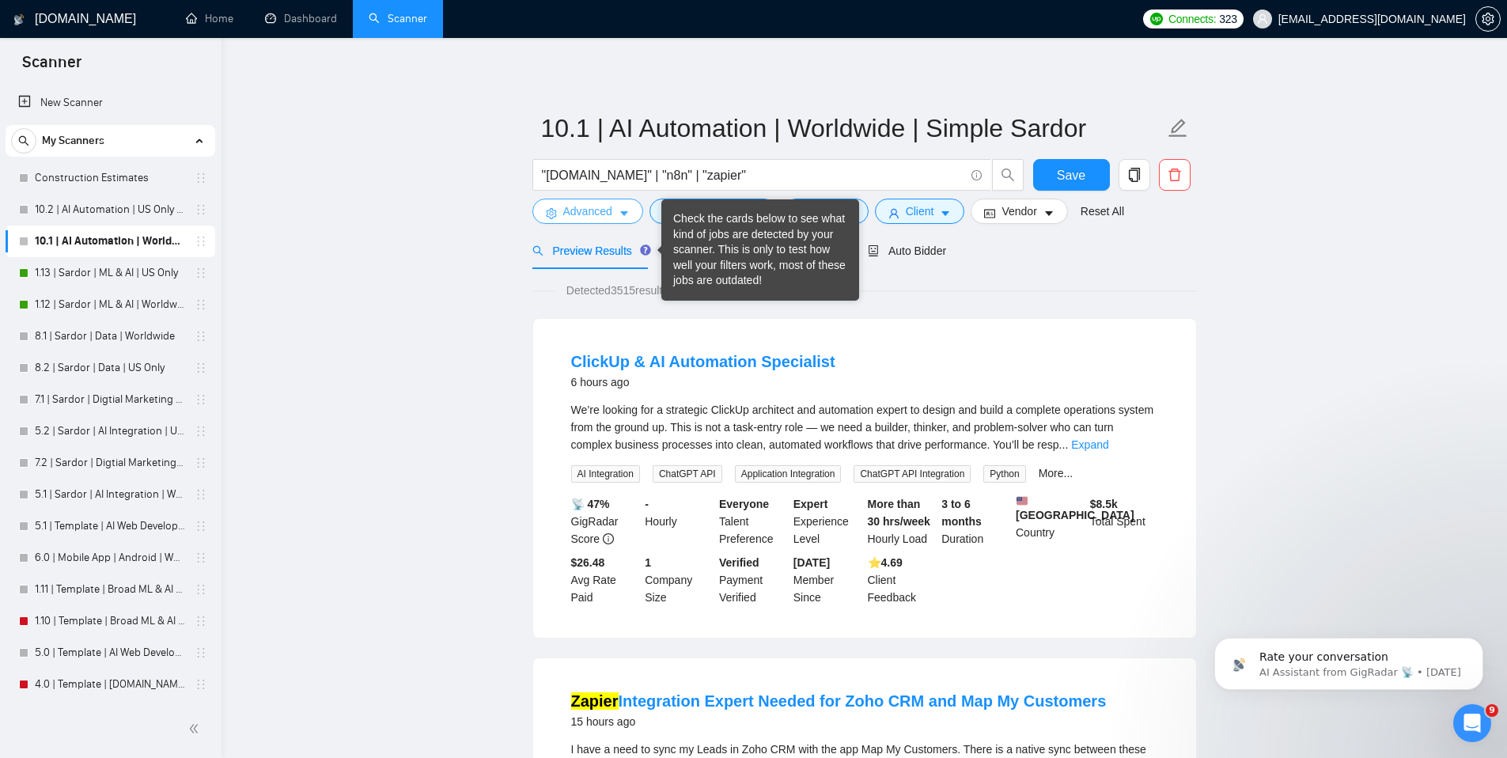
click at [602, 218] on span "Advanced" at bounding box center [587, 210] width 49 height 17
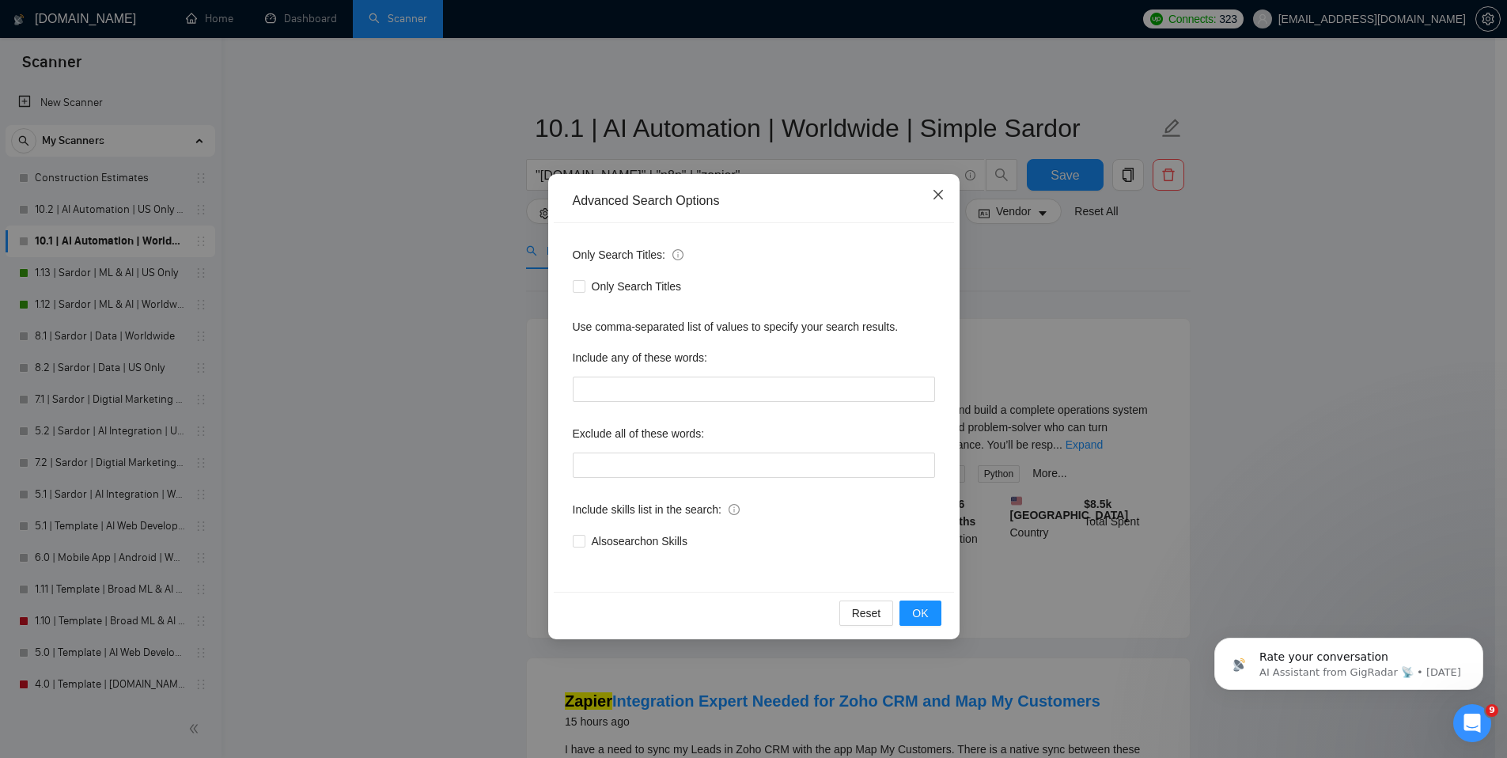
click at [936, 191] on icon "close" at bounding box center [938, 194] width 13 height 13
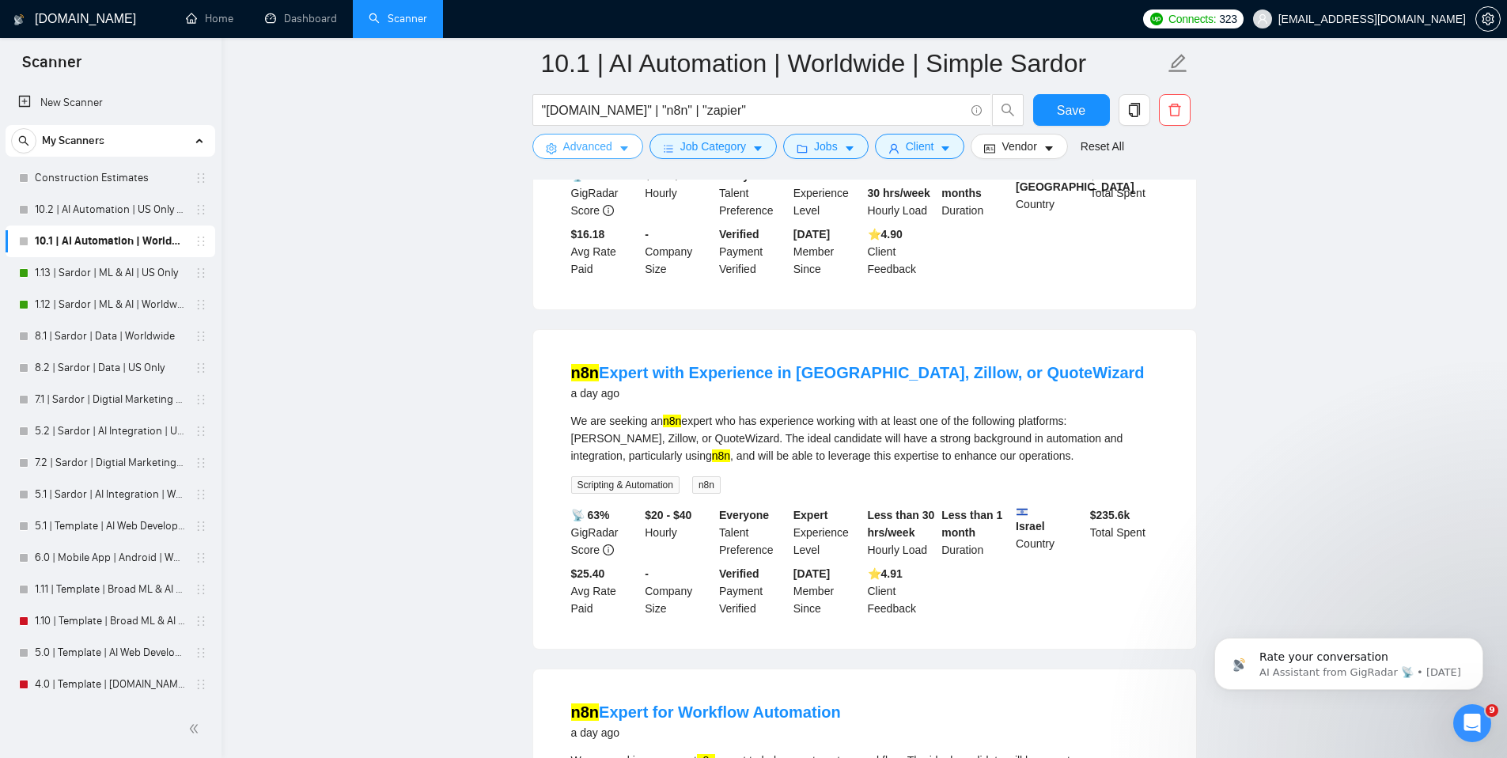
scroll to position [2804, 0]
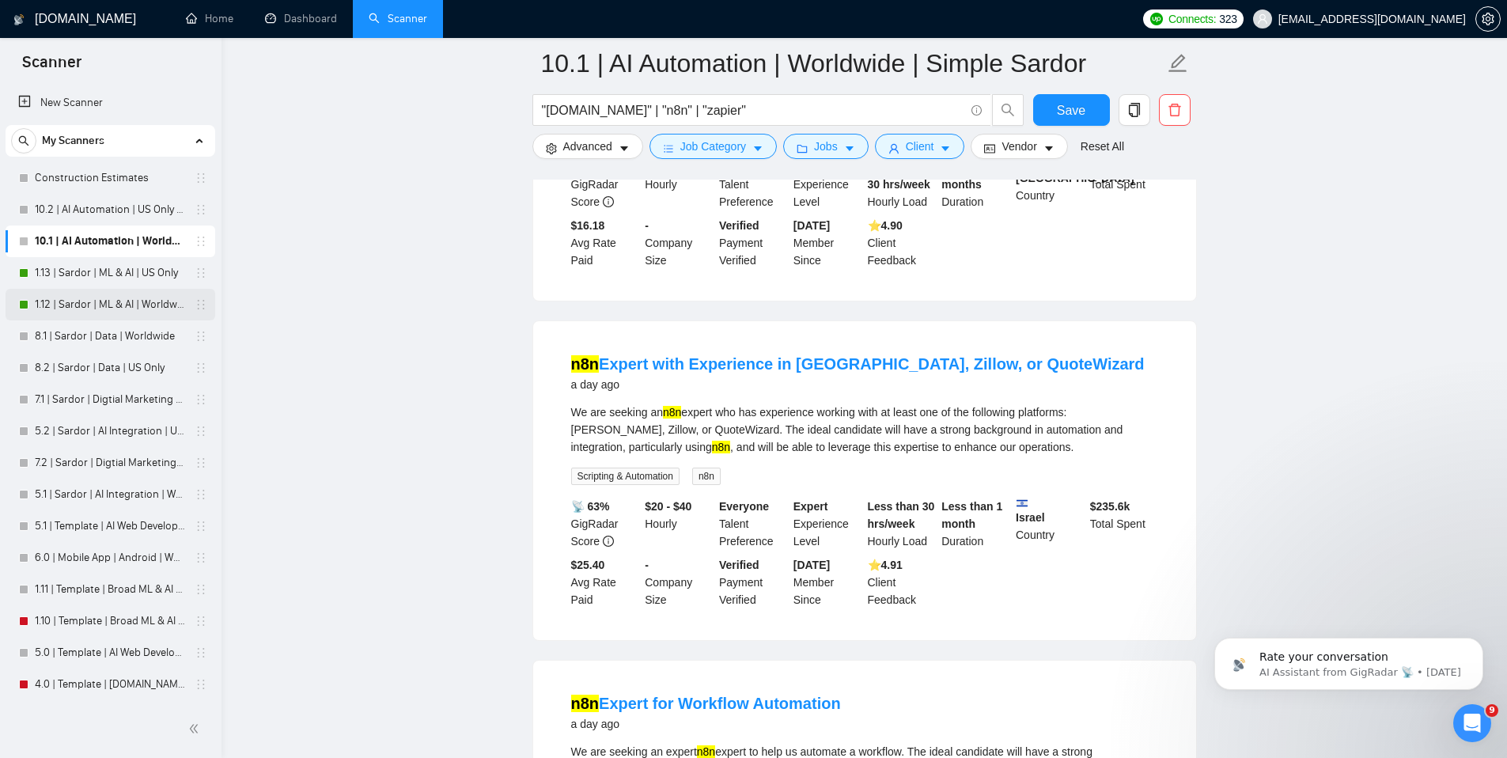
click at [100, 299] on link "1.12 | Sardor | ML & AI | Worldwide" at bounding box center [110, 305] width 150 height 32
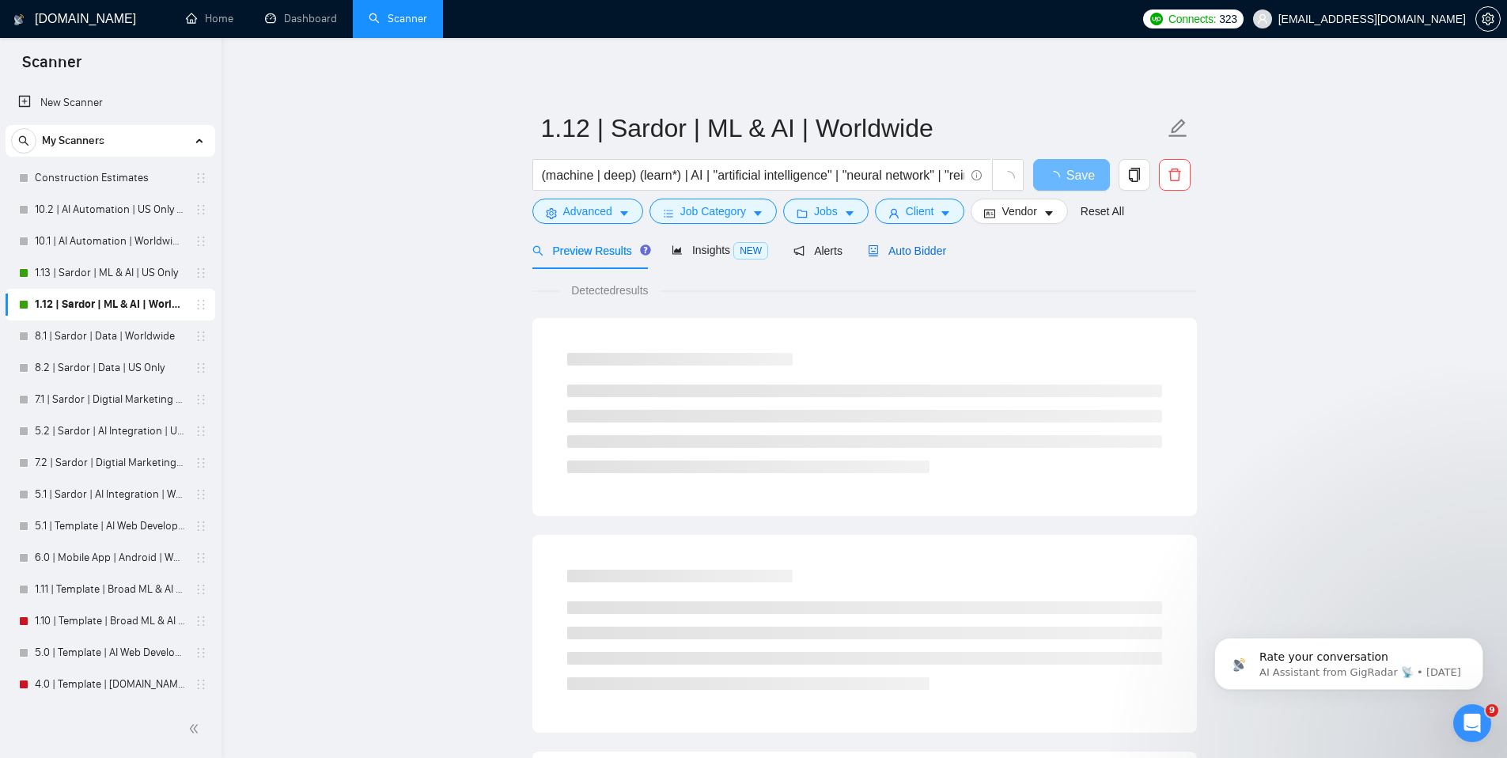
click at [928, 248] on span "Auto Bidder" at bounding box center [907, 250] width 78 height 13
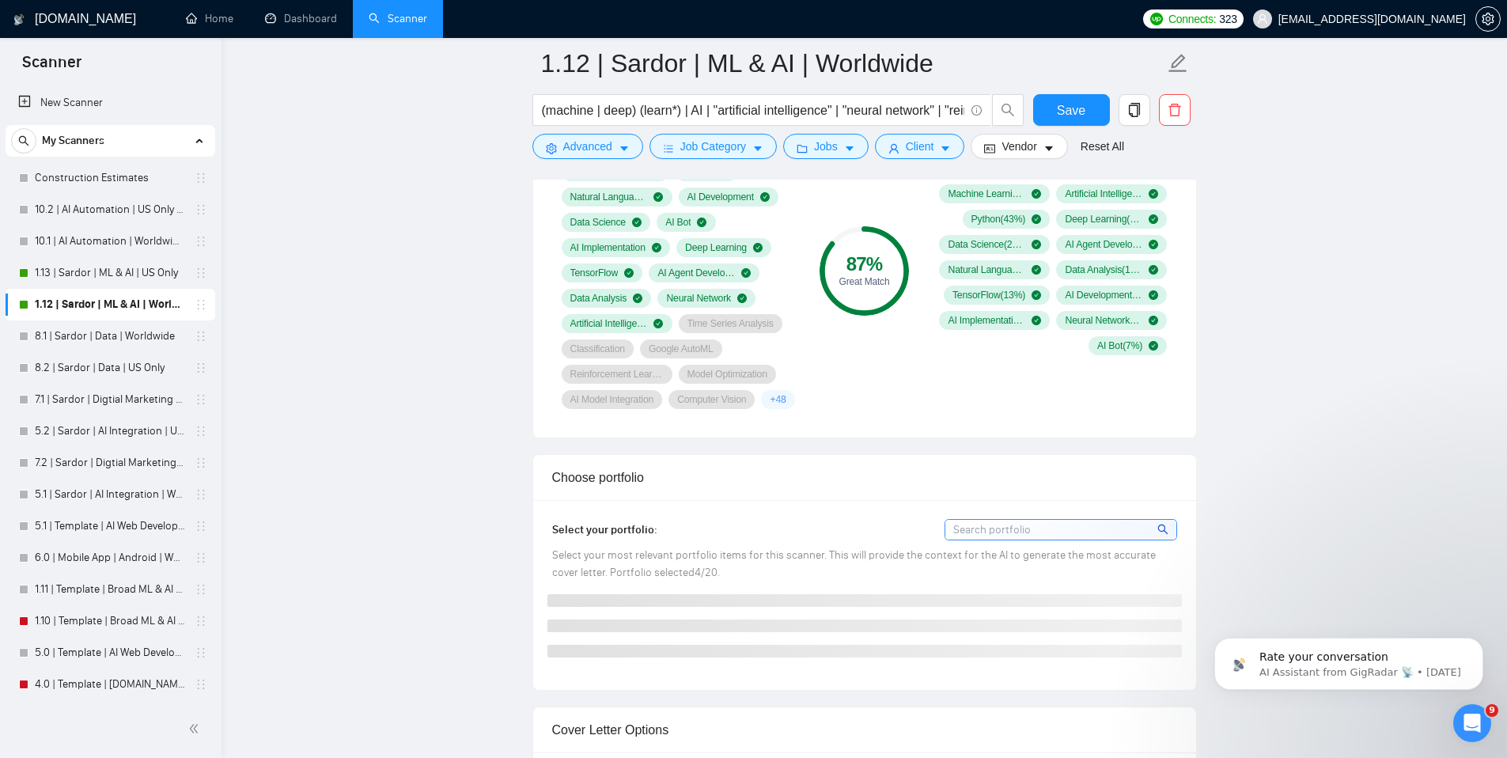
scroll to position [1529, 0]
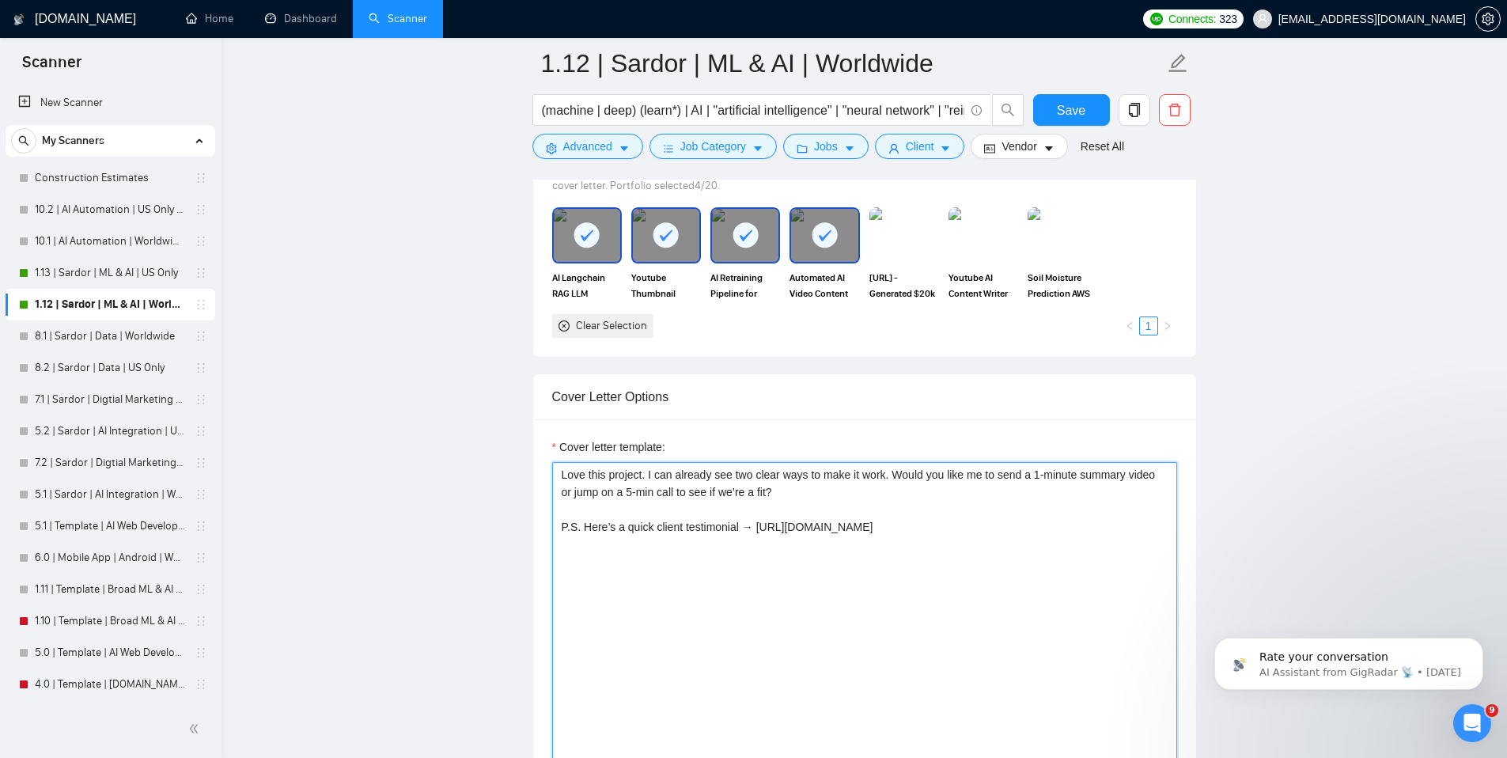
click at [782, 629] on textarea "Love this project. I can already see two clear ways to make it work. Would you …" at bounding box center [864, 640] width 625 height 356
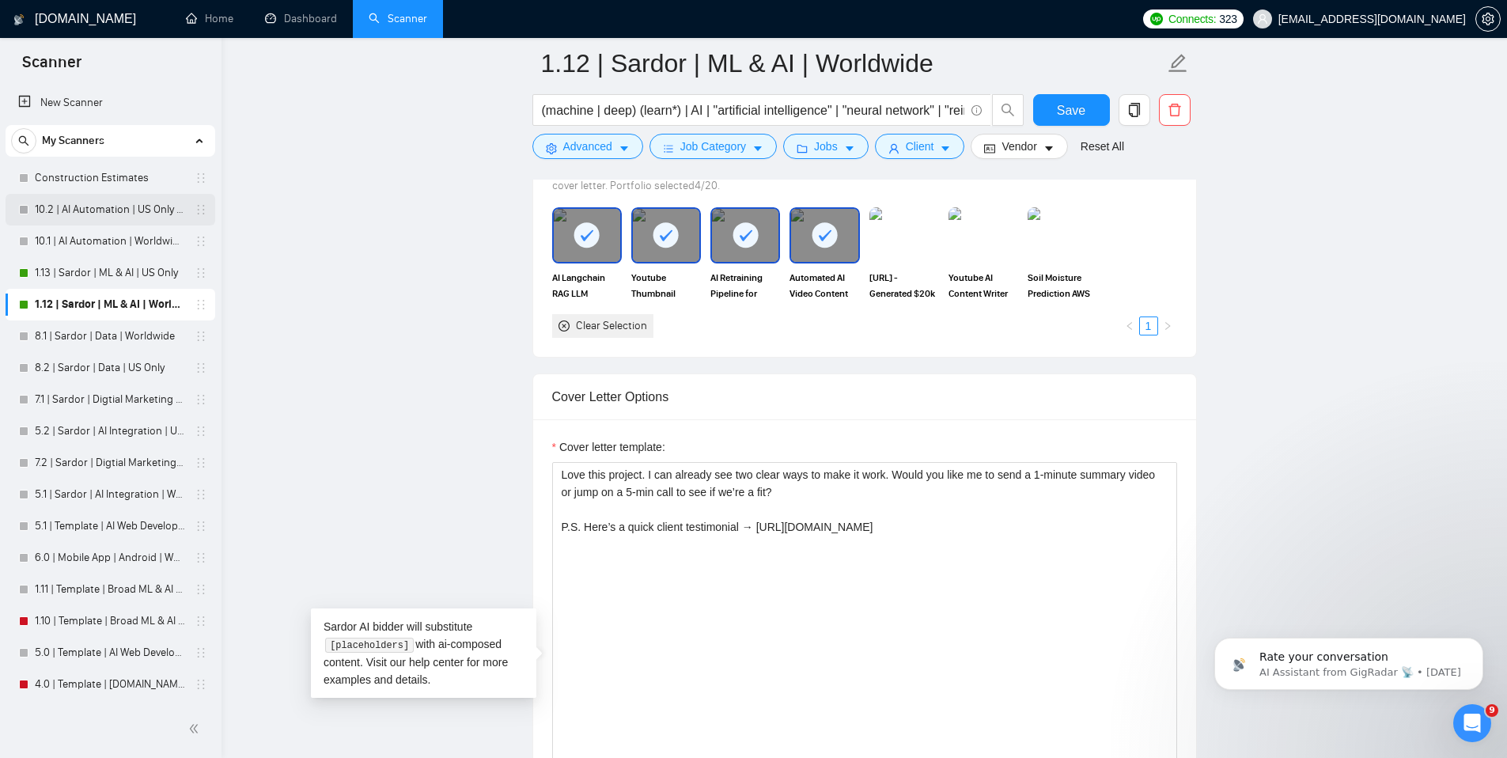
click at [93, 207] on link "10.2 | AI Automation | US Only | Simple Sardor" at bounding box center [110, 210] width 150 height 32
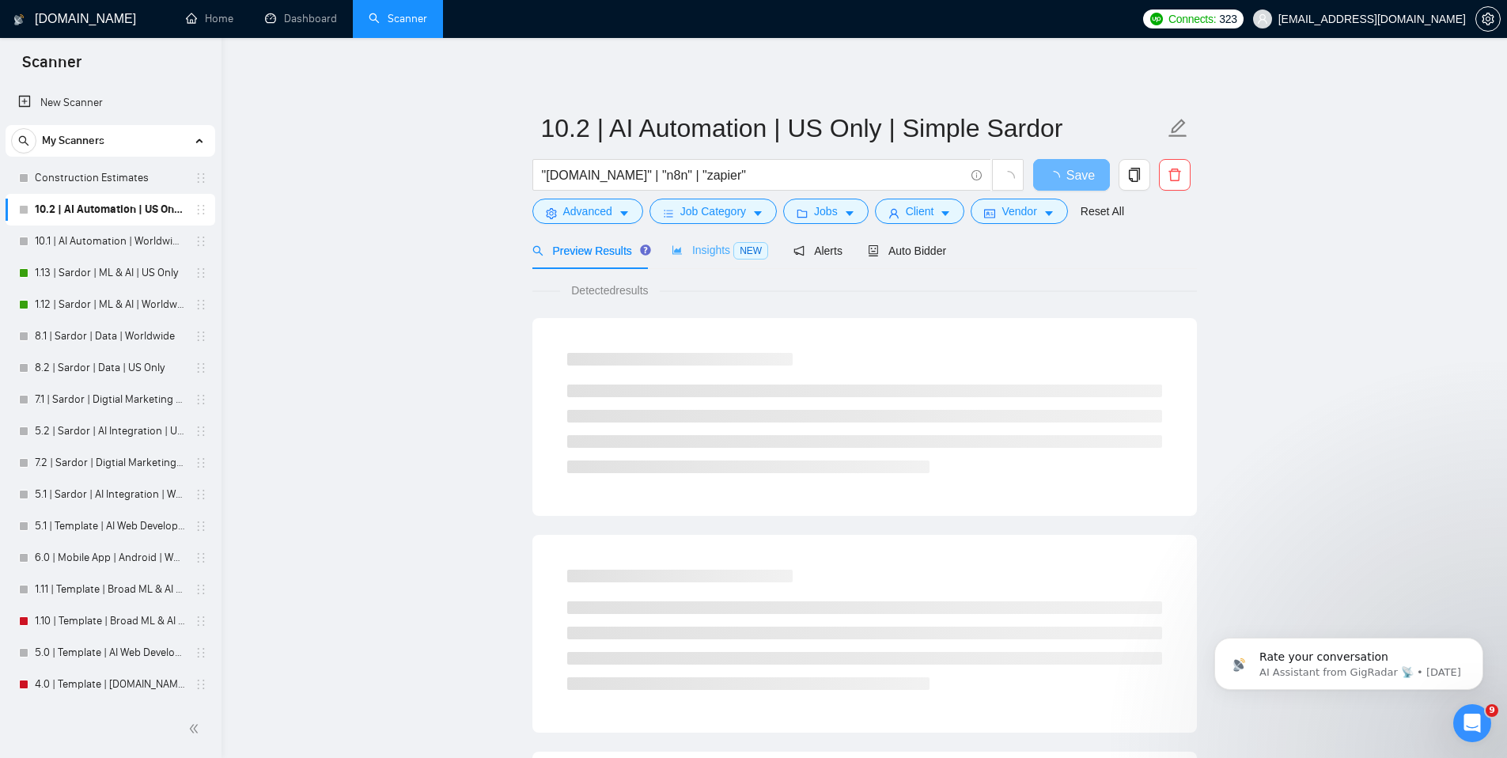
click at [732, 240] on div "Insights NEW" at bounding box center [719, 250] width 96 height 37
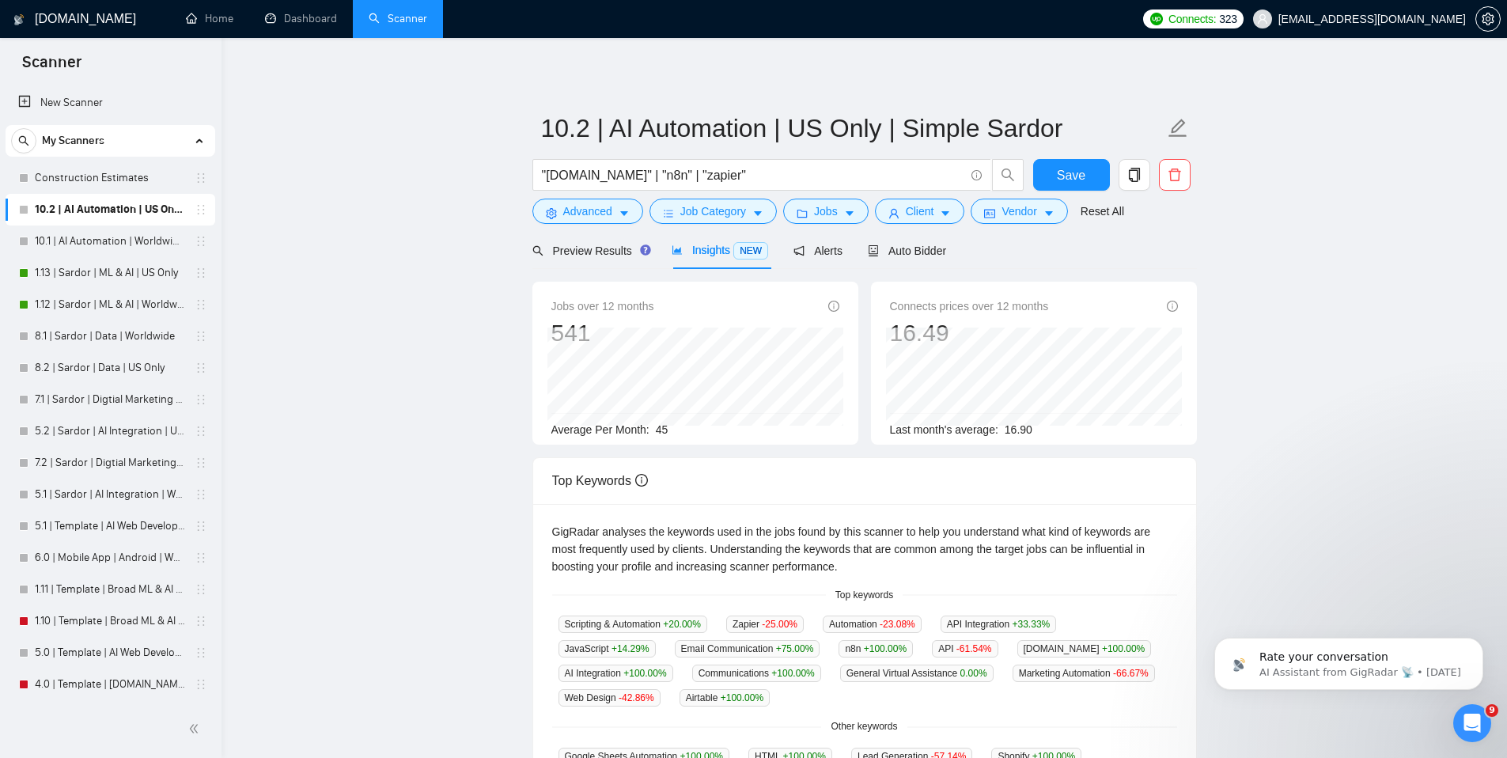
click at [62, 238] on link "10.1 | AI Automation | Worldwide | Simple Sardor" at bounding box center [110, 241] width 150 height 32
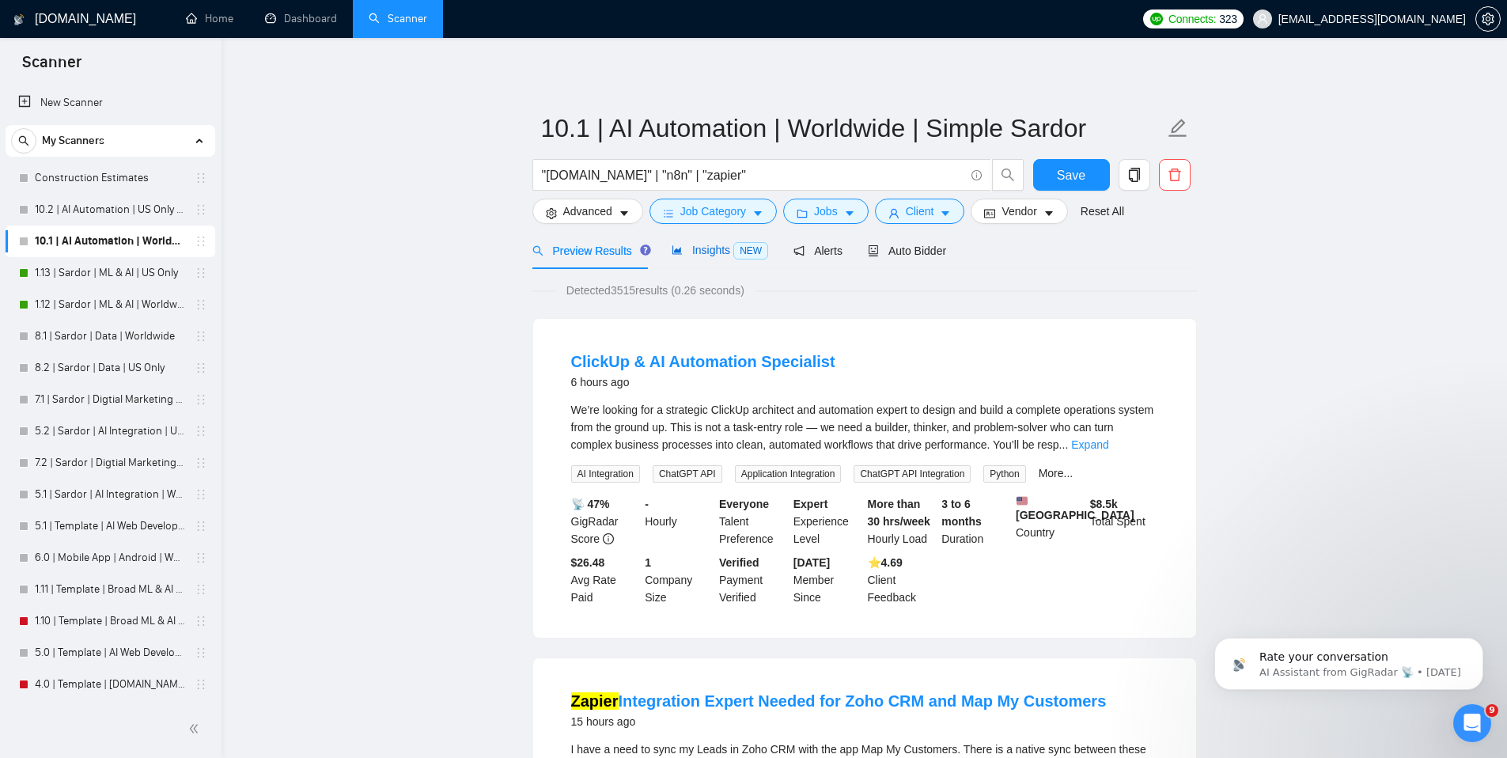
click at [734, 244] on span "Insights NEW" at bounding box center [719, 250] width 96 height 13
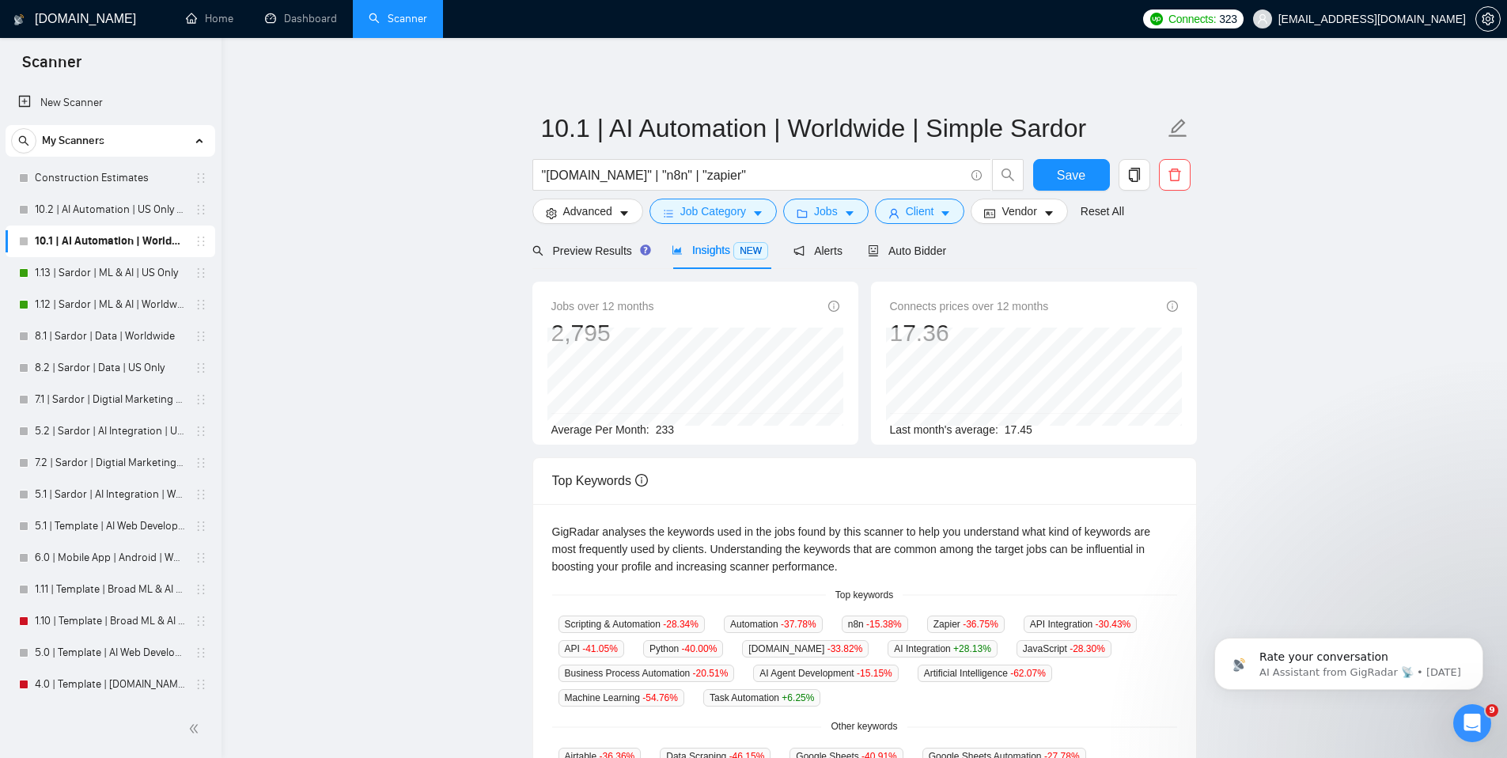
click at [336, 289] on main "10.1 | AI Automation | Worldwide | Simple Sardor "[DOMAIN_NAME]" | "n8n" | "zap…" at bounding box center [864, 605] width 1235 height 1085
click at [104, 204] on link "10.2 | AI Automation | US Only | Simple Sardor" at bounding box center [110, 210] width 150 height 32
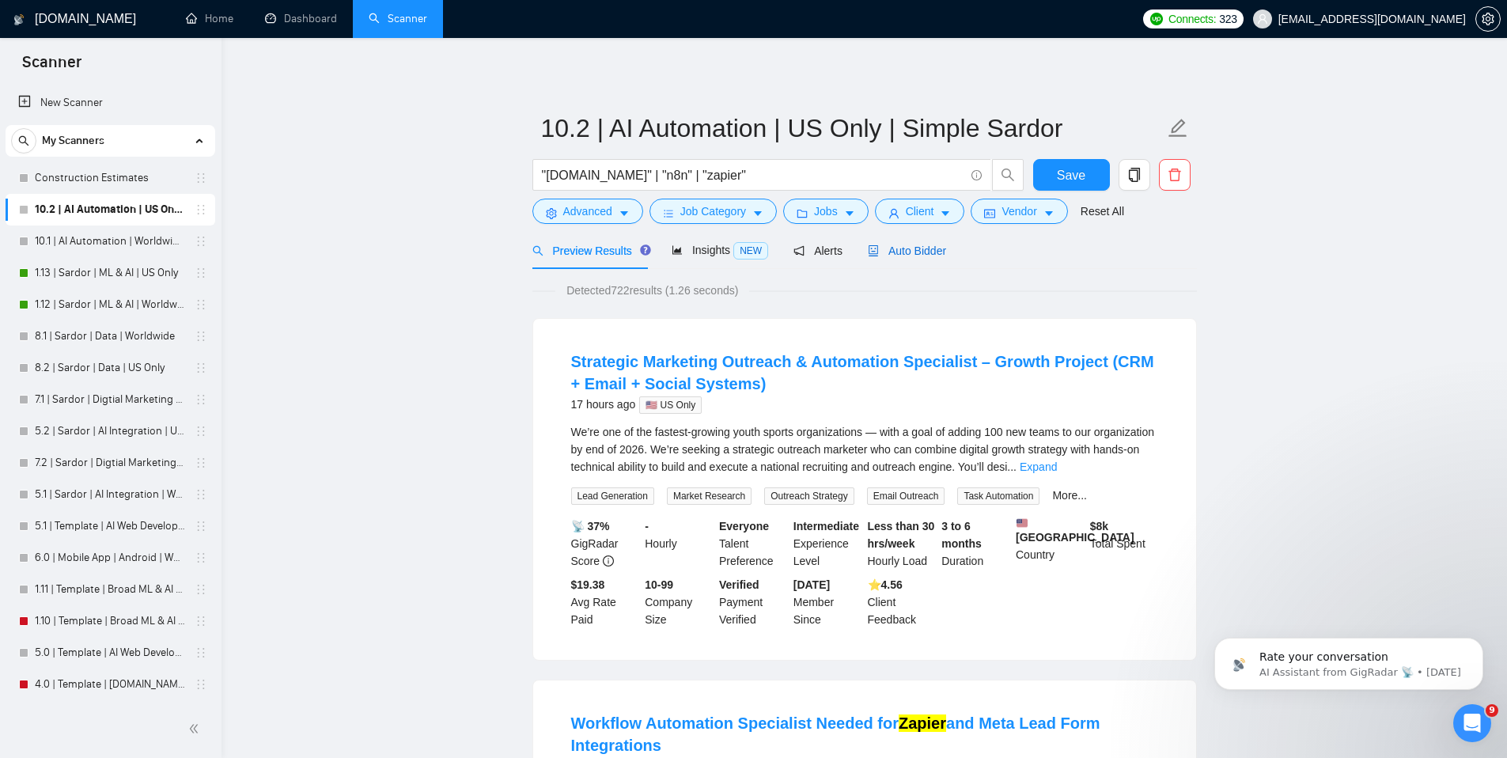
click at [922, 247] on span "Auto Bidder" at bounding box center [907, 250] width 78 height 13
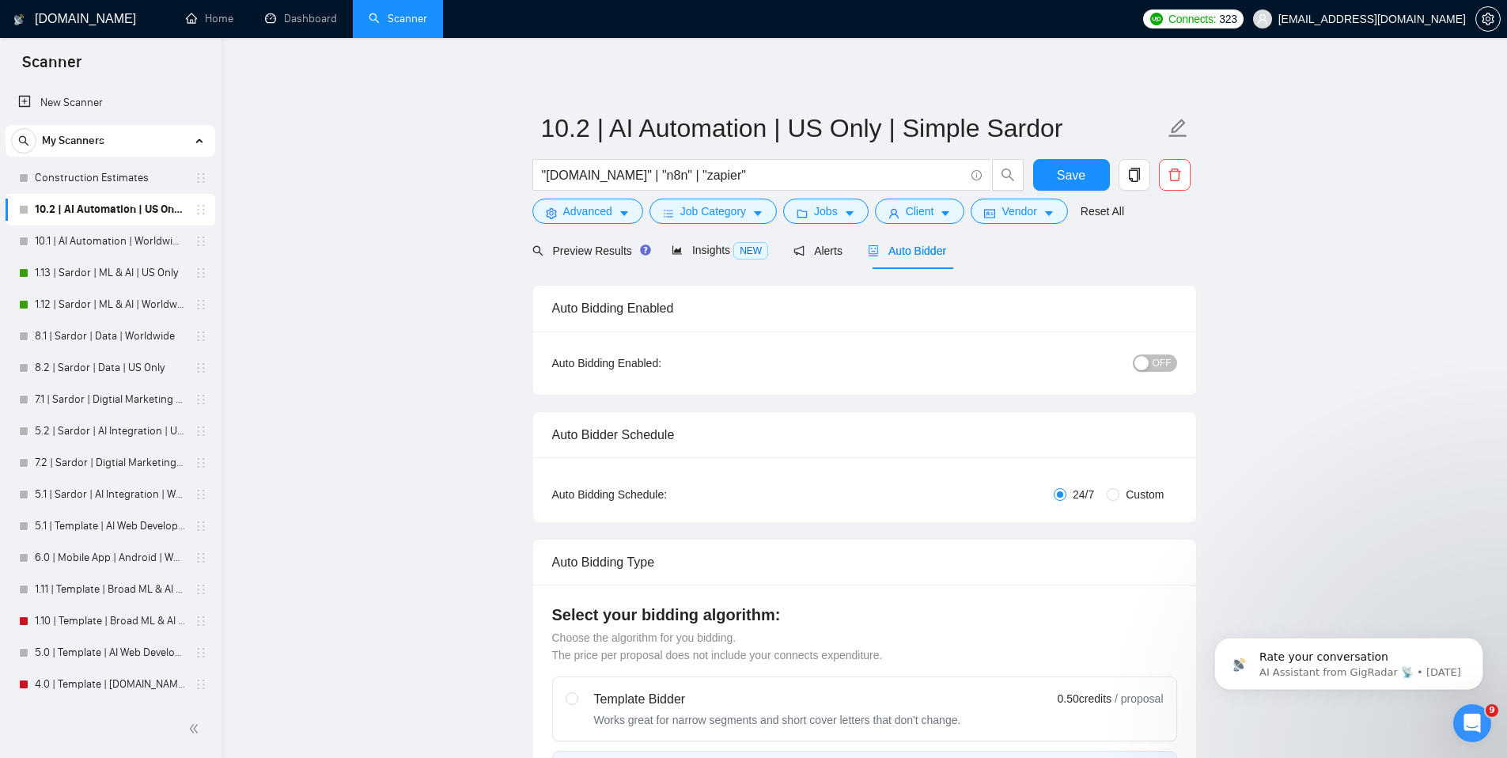
click at [1161, 358] on span "OFF" at bounding box center [1161, 362] width 19 height 17
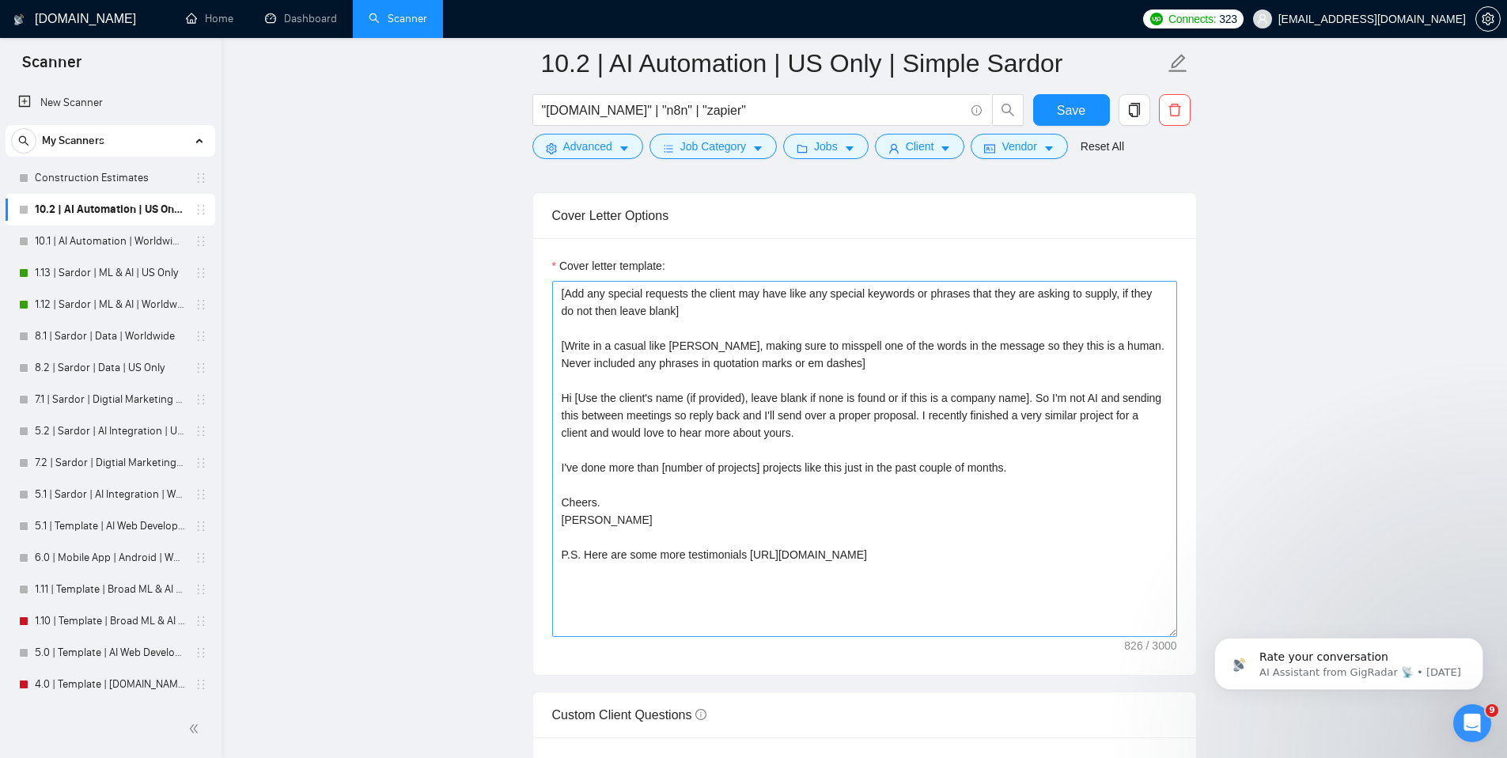
scroll to position [1711, 0]
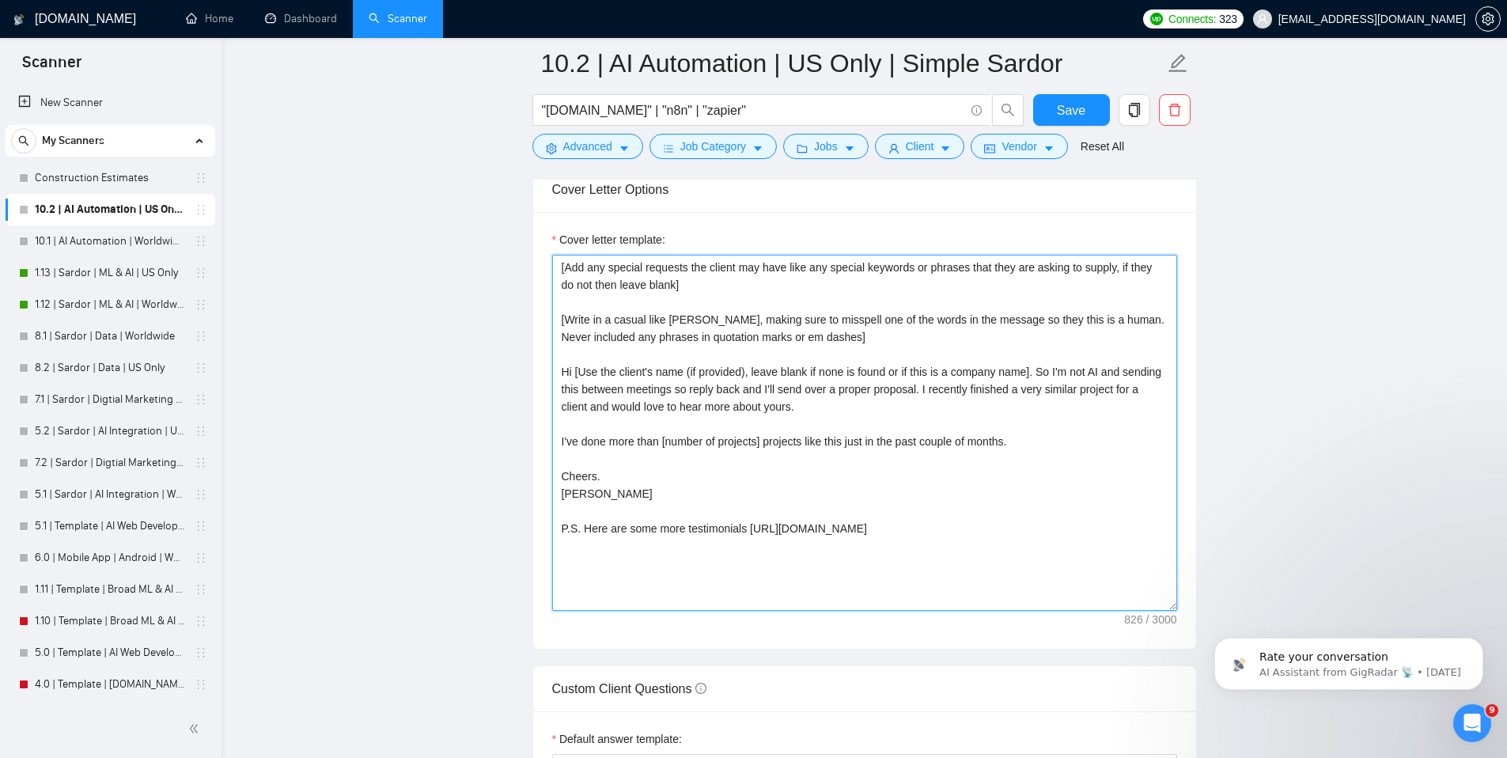
click at [880, 368] on textarea "[Add any special requests the client may have like any special keywords or phra…" at bounding box center [864, 433] width 625 height 356
paste textarea "Love this project. I can already see two clear ways to make it work. Would you …"
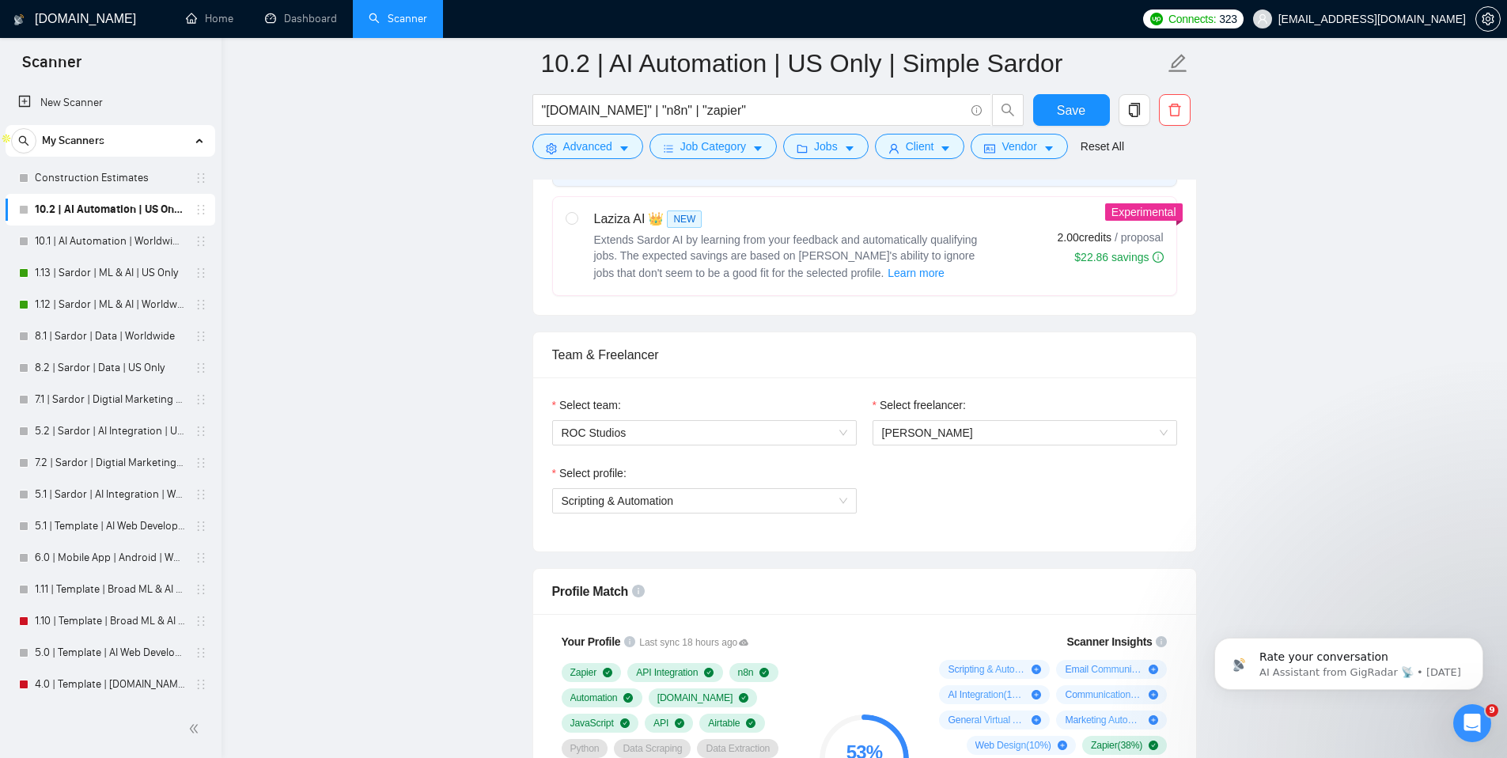
scroll to position [633, 0]
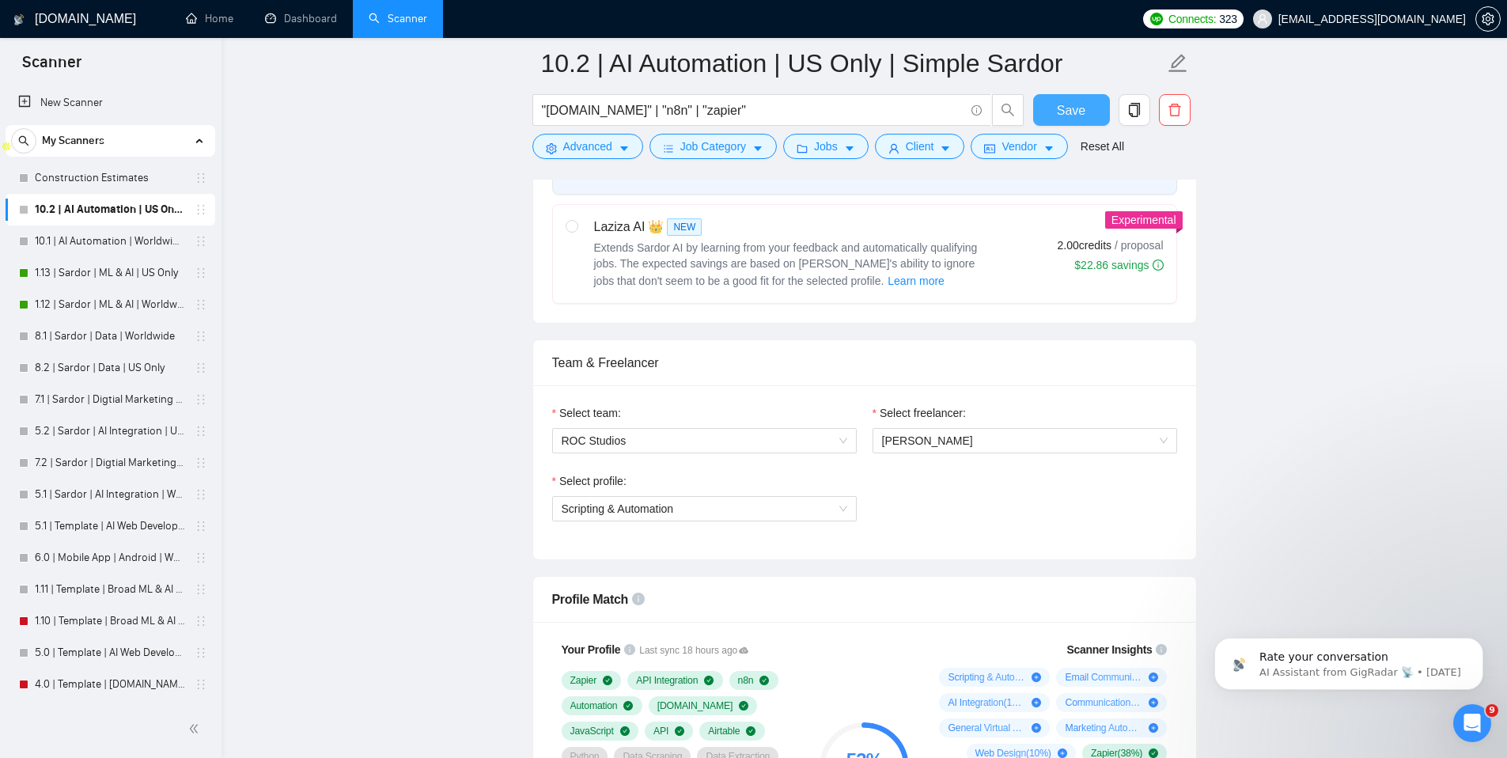
type textarea "Love this project. I can already see two clear ways to make it work. Would you …"
click at [1067, 112] on span "Save" at bounding box center [1071, 110] width 28 height 20
